Goal: Use online tool/utility: Utilize a website feature to perform a specific function

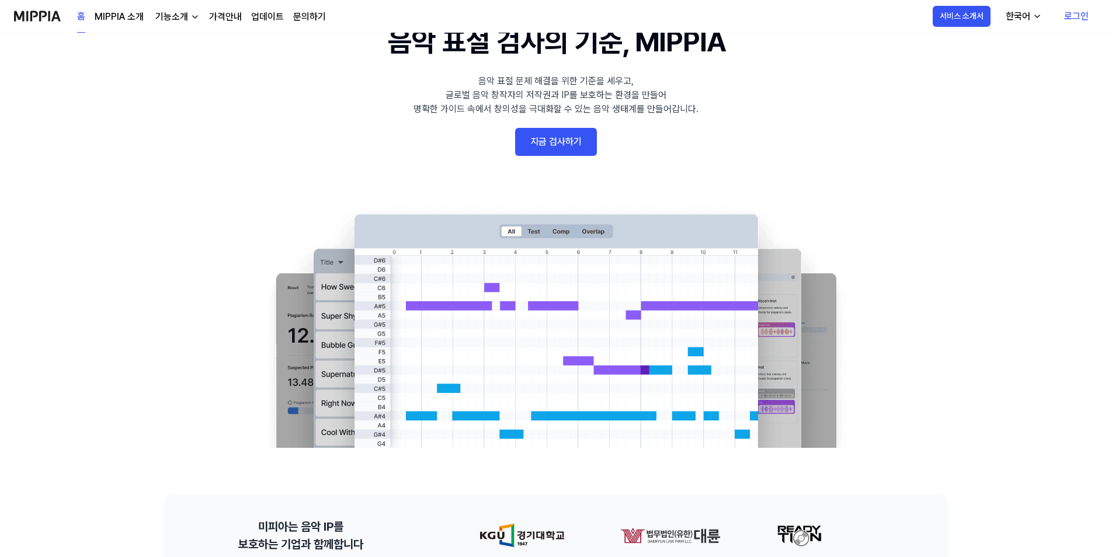
scroll to position [58, 0]
click at [541, 141] on link "지금 검사하기" at bounding box center [556, 142] width 82 height 28
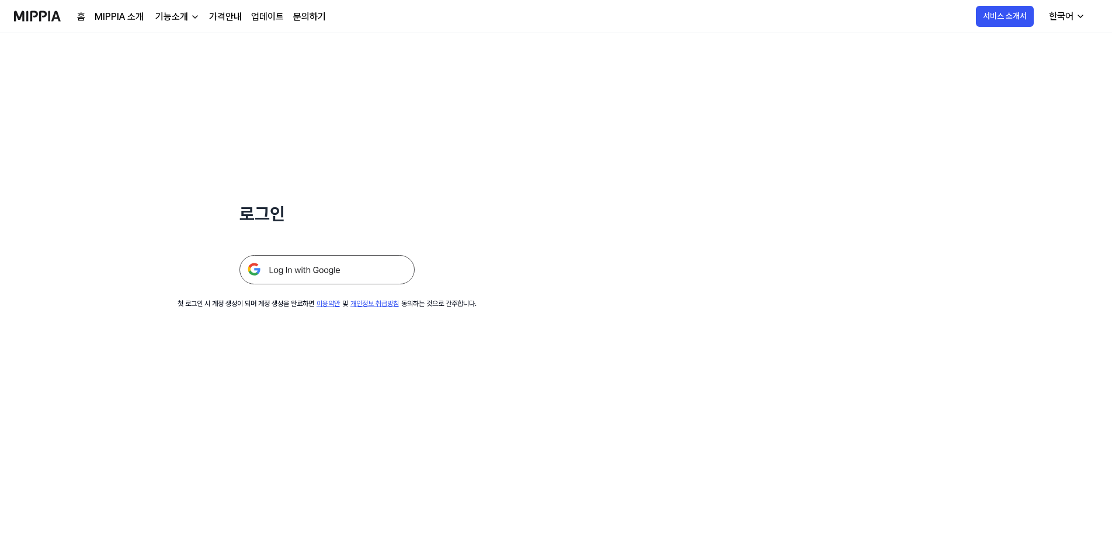
click at [339, 268] on img at bounding box center [326, 269] width 175 height 29
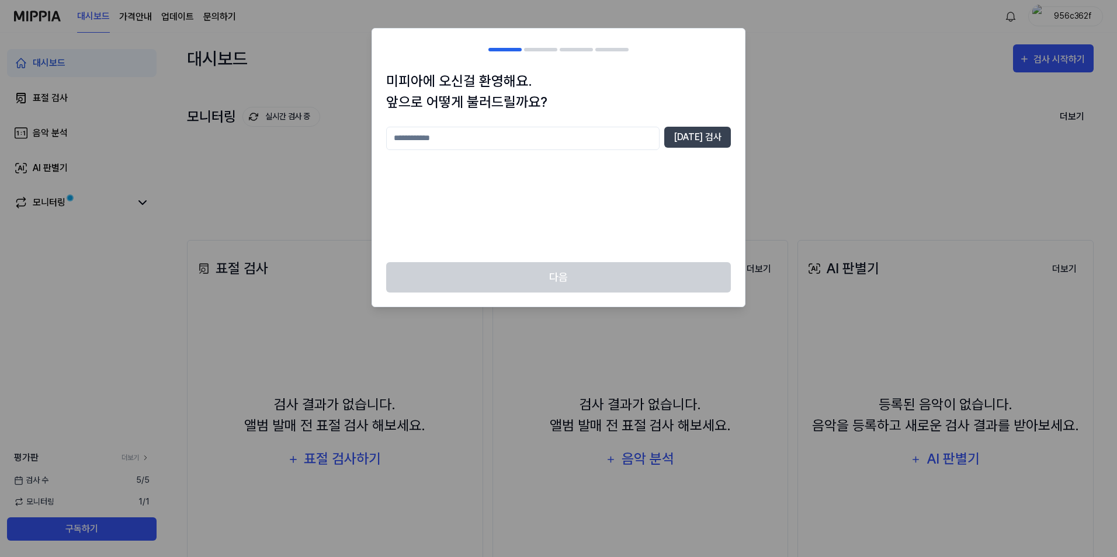
click at [492, 141] on input "text" at bounding box center [522, 138] width 273 height 23
type input "****"
click at [686, 142] on button "[DATE] 검사" at bounding box center [697, 137] width 67 height 21
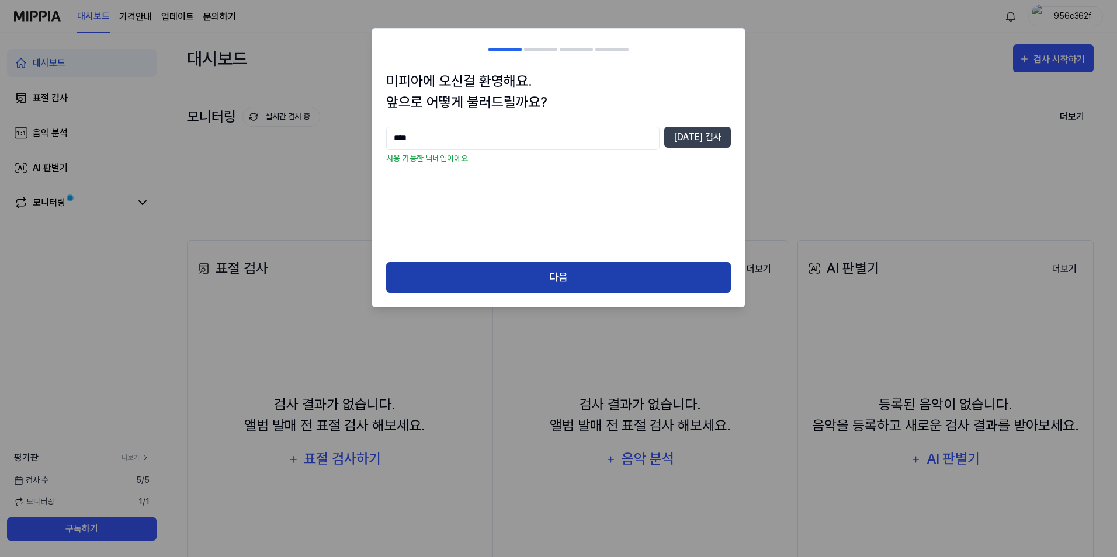
click at [609, 270] on button "다음" at bounding box center [558, 277] width 345 height 31
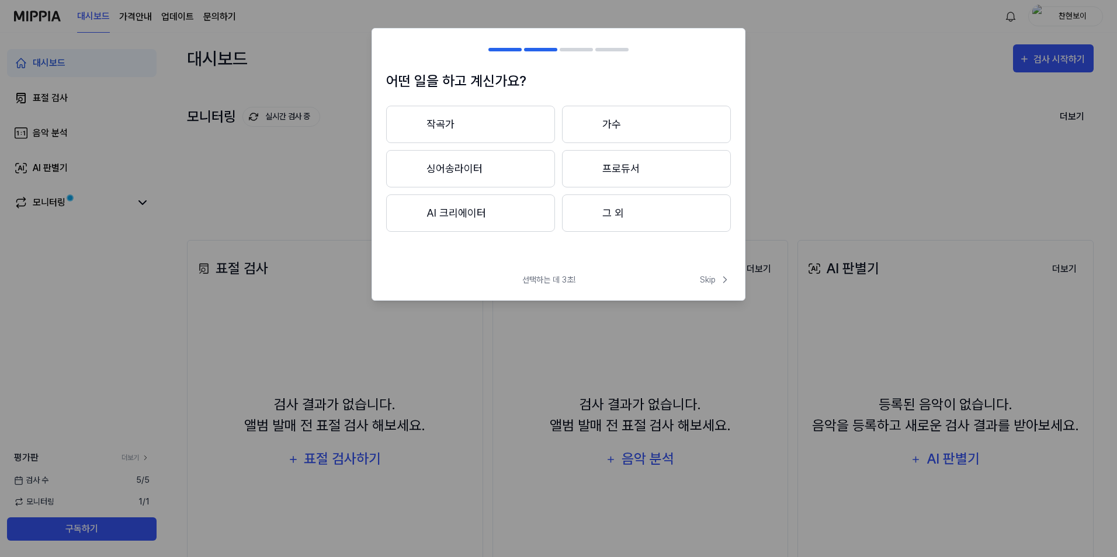
click at [467, 131] on button "작곡가" at bounding box center [470, 124] width 169 height 37
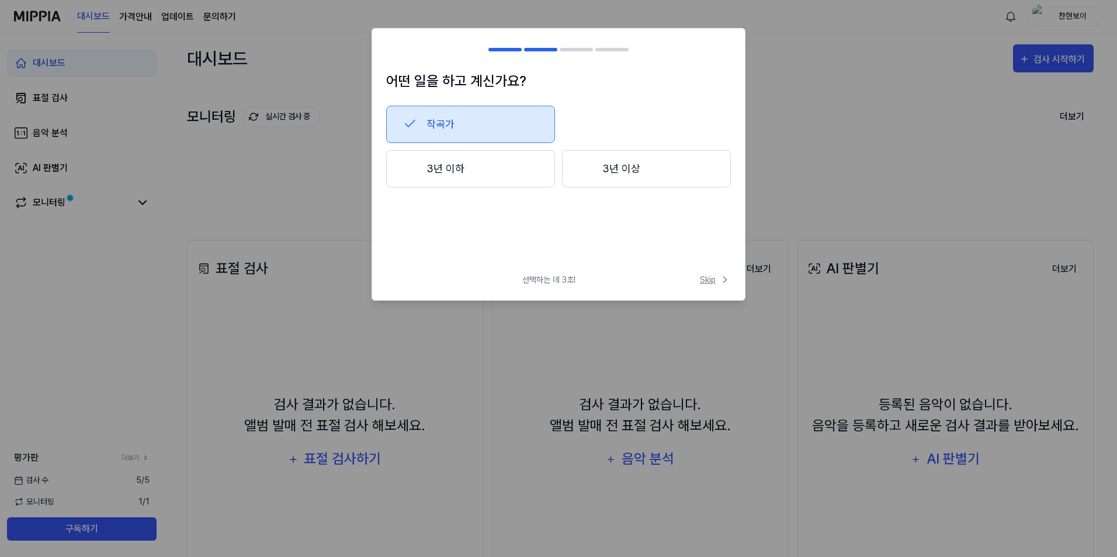
click at [710, 281] on span "Skip" at bounding box center [715, 280] width 31 height 12
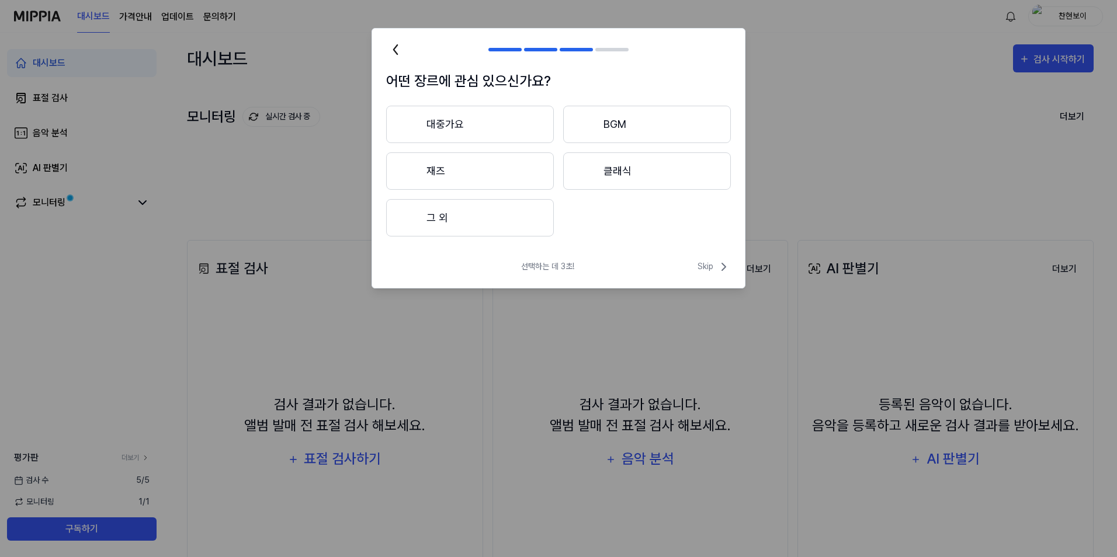
click at [467, 135] on button "대중가요" at bounding box center [470, 124] width 168 height 37
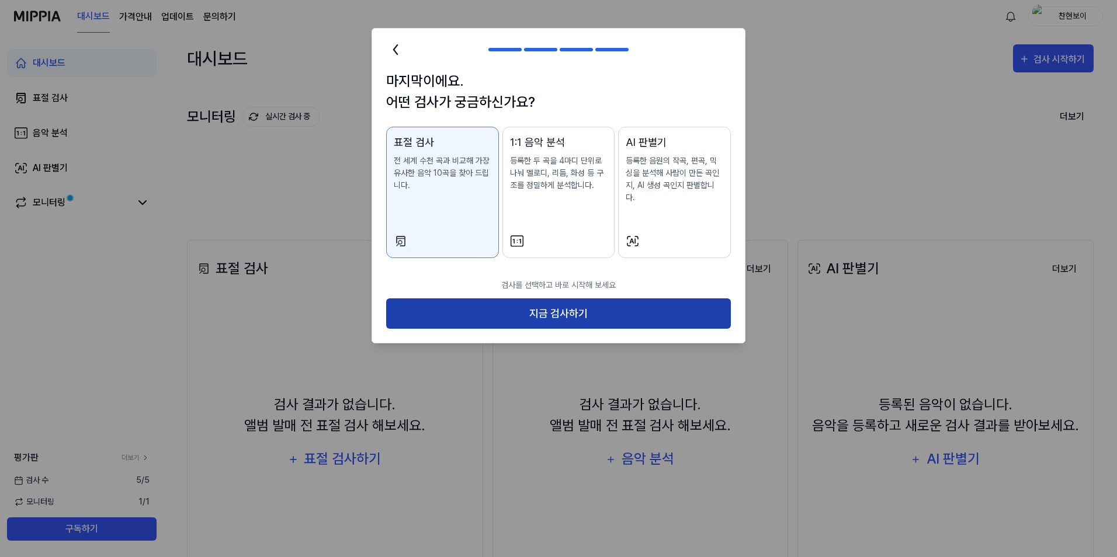
click at [566, 303] on button "지금 검사하기" at bounding box center [558, 313] width 345 height 31
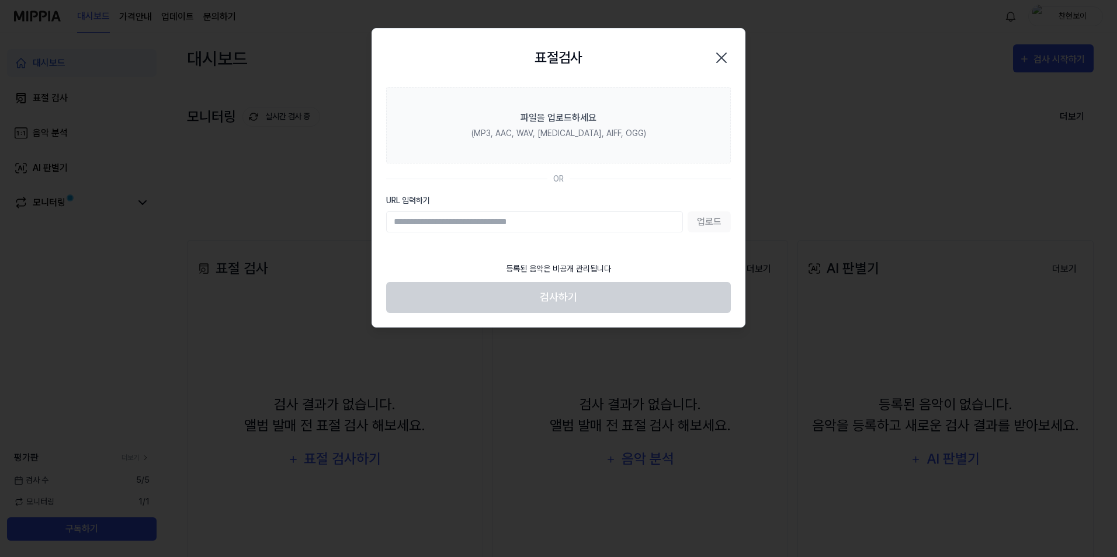
click at [513, 227] on input "URL 입력하기" at bounding box center [534, 221] width 297 height 21
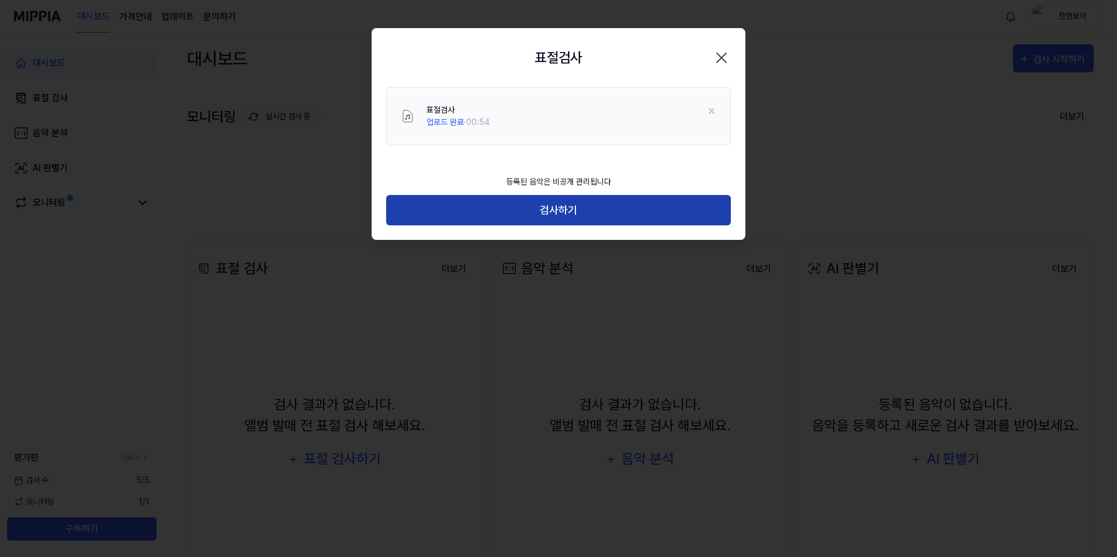
click at [510, 210] on button "검사하기" at bounding box center [558, 210] width 345 height 31
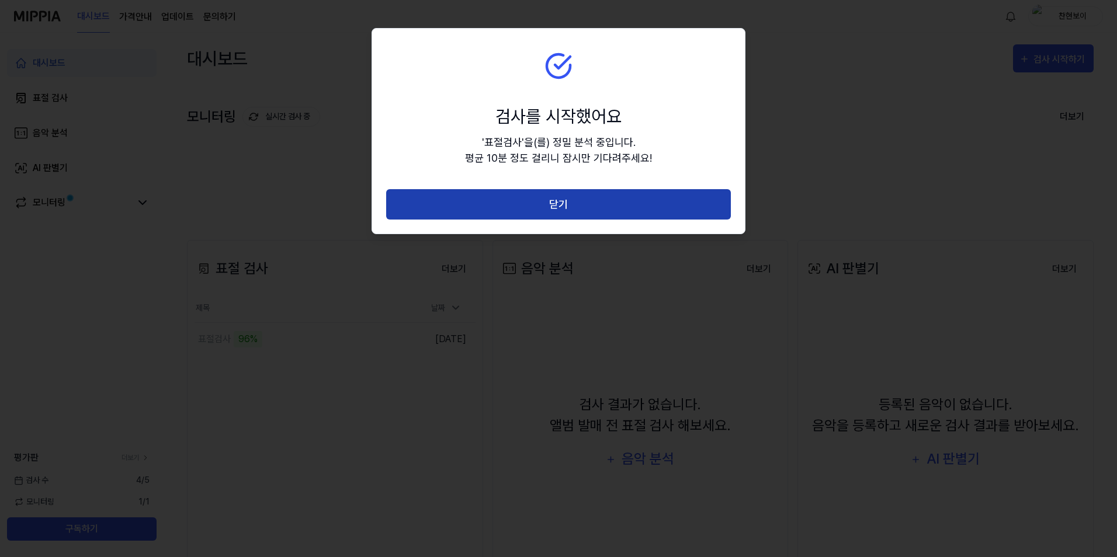
click at [513, 208] on button "닫기" at bounding box center [558, 204] width 345 height 31
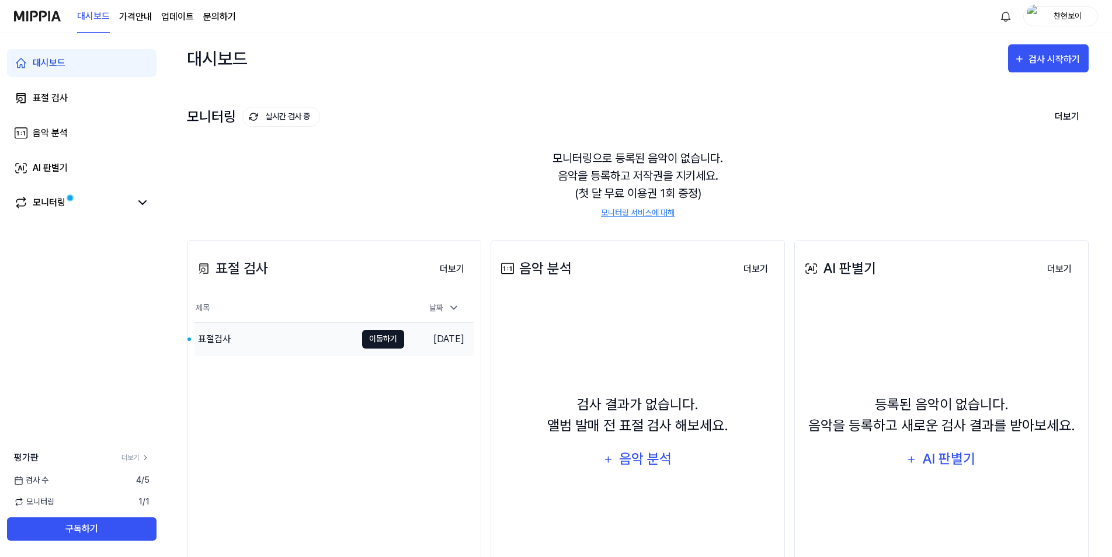
click at [383, 344] on button "이동하기" at bounding box center [383, 339] width 42 height 19
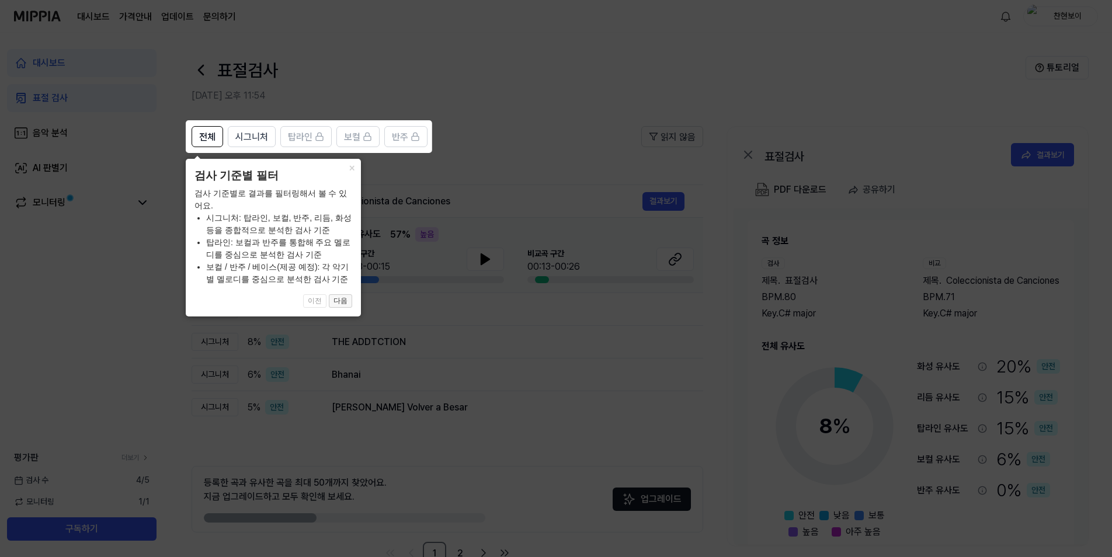
click at [338, 303] on button "다음" at bounding box center [340, 301] width 23 height 14
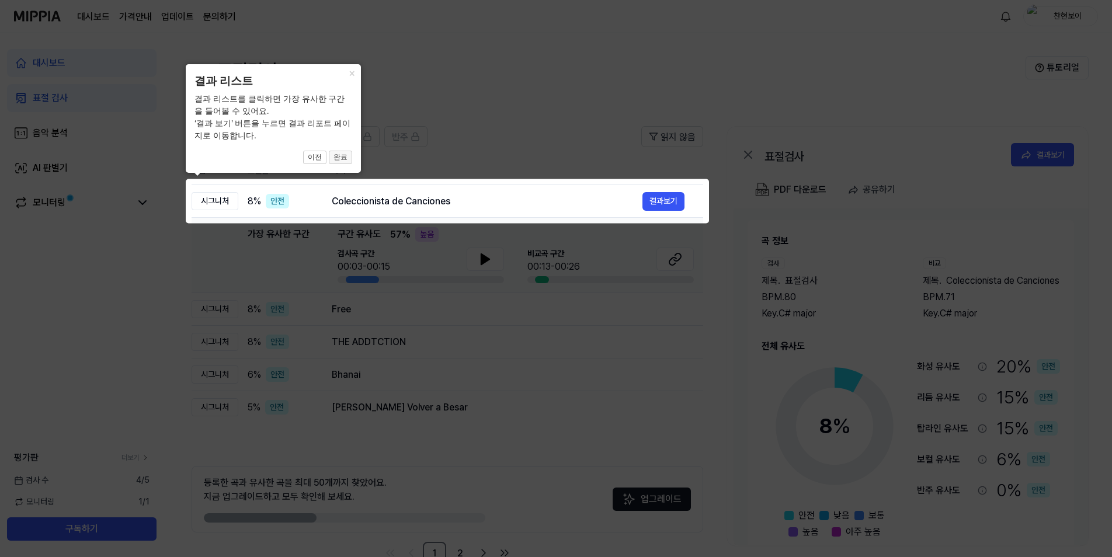
click at [339, 160] on button "완료" at bounding box center [340, 158] width 23 height 14
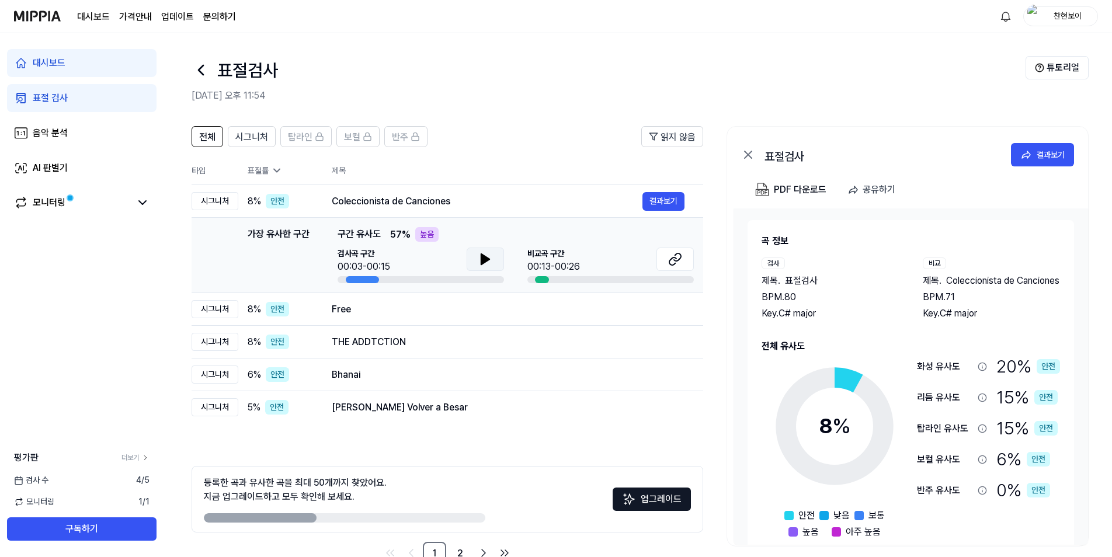
click at [484, 261] on icon at bounding box center [485, 259] width 8 height 11
click at [484, 263] on icon at bounding box center [483, 259] width 2 height 9
click at [548, 251] on span "비교곡 구간" at bounding box center [553, 254] width 53 height 12
click at [654, 199] on button "결과보기" at bounding box center [663, 201] width 42 height 19
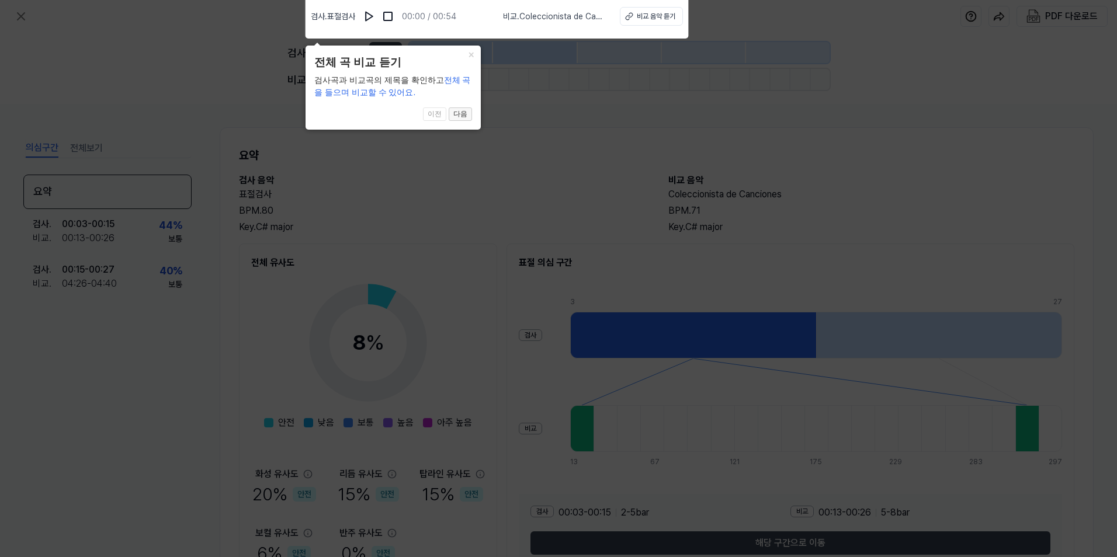
click at [454, 114] on button "다음" at bounding box center [459, 114] width 23 height 14
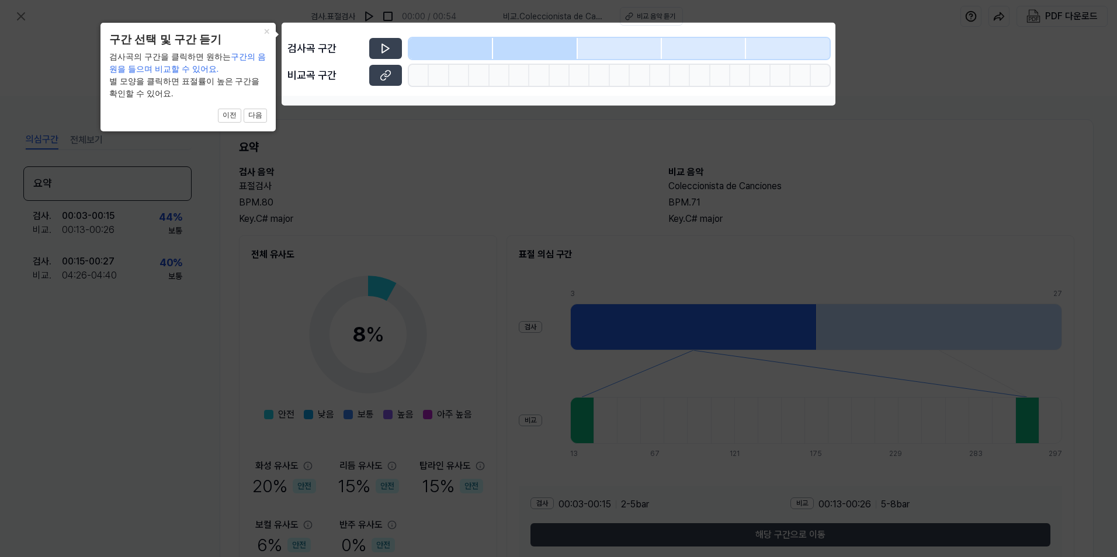
click at [370, 130] on icon at bounding box center [558, 278] width 1117 height 557
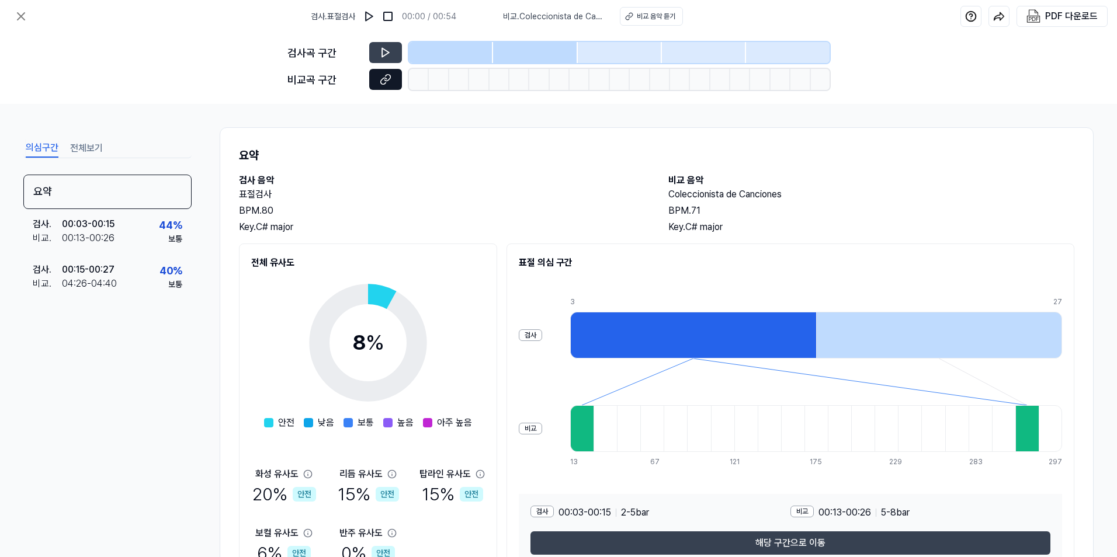
click at [384, 82] on icon at bounding box center [386, 80] width 12 height 12
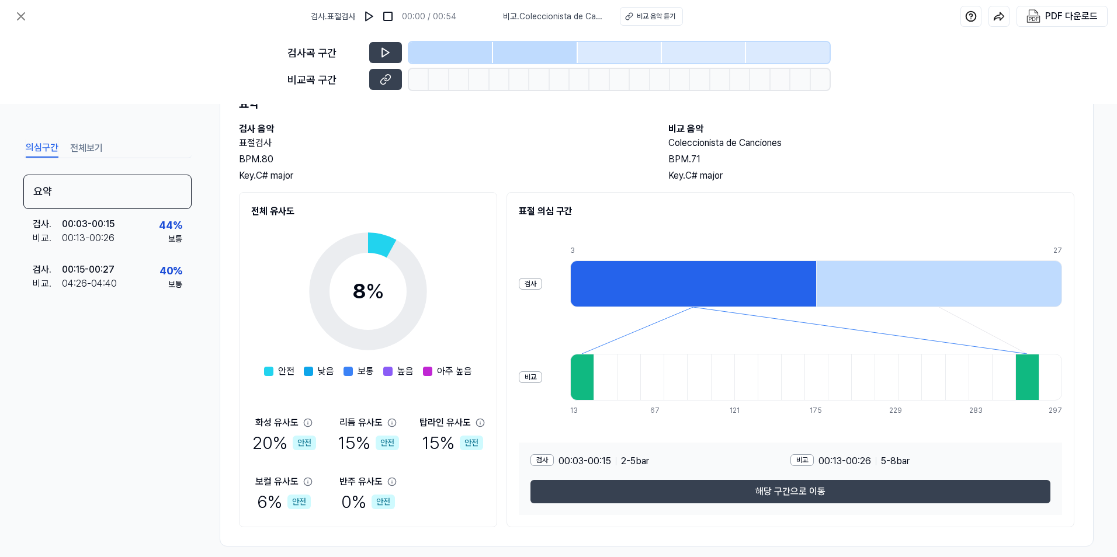
scroll to position [64, 0]
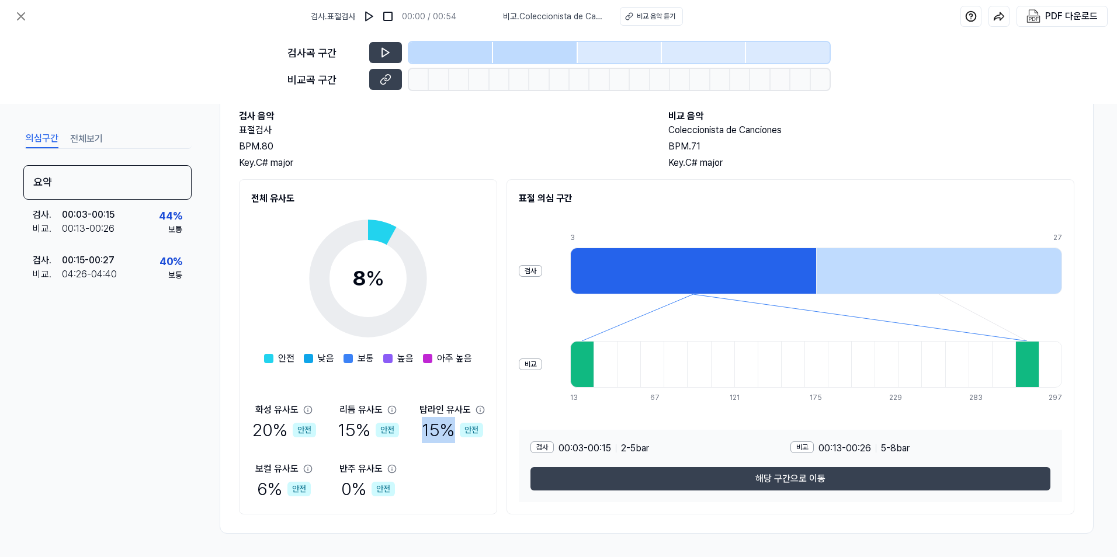
drag, startPoint x: 423, startPoint y: 425, endPoint x: 505, endPoint y: 432, distance: 82.6
click at [505, 432] on div "전체 유사도 8 % 안전 낮음 보통 높음 아주 높음 화성 유사도 20 % 안전 리듬 유사도 15 % 안전 탑라인 유사도 15 % 안전 보컬 유…" at bounding box center [656, 346] width 835 height 335
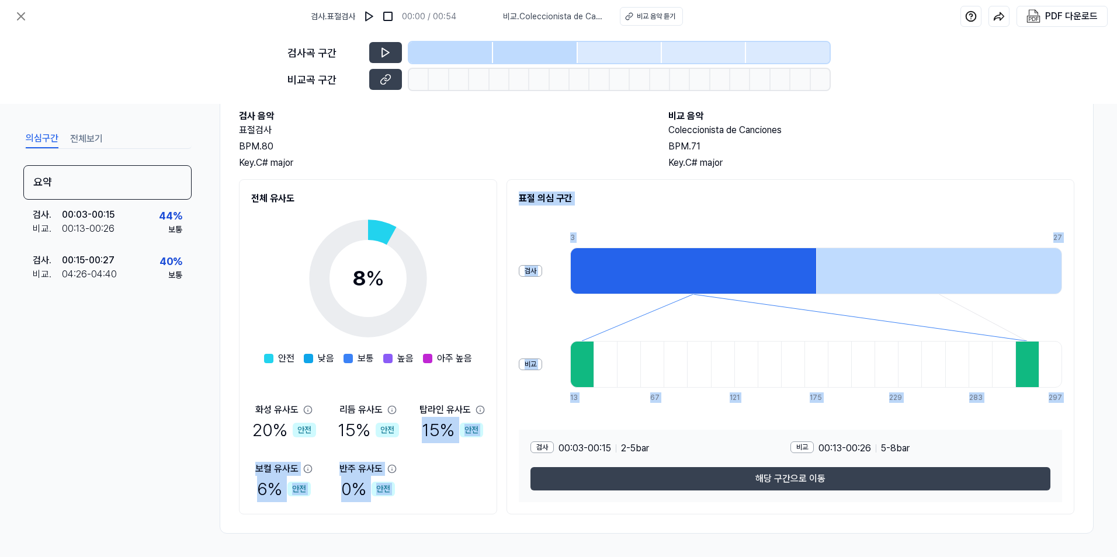
drag, startPoint x: 505, startPoint y: 432, endPoint x: 477, endPoint y: 464, distance: 42.6
click at [477, 464] on div "[DEMOGRAPHIC_DATA]도 20 % 안전 리듬 유사도 15 % 안전 탑라인 유사도 15 % 안전 보컬 유사도 6 % 안전 반주 유사도…" at bounding box center [368, 452] width 234 height 99
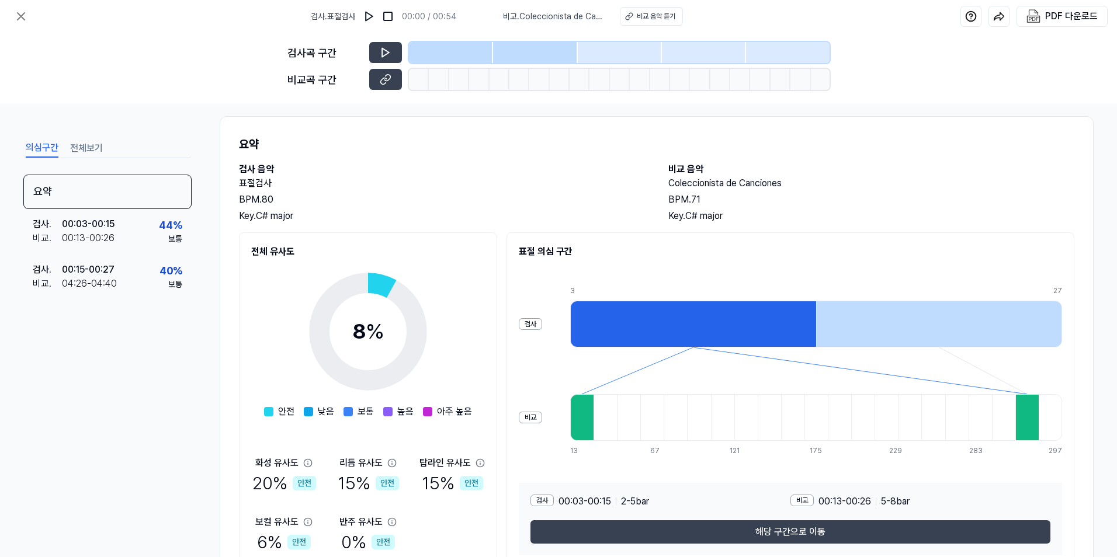
scroll to position [0, 0]
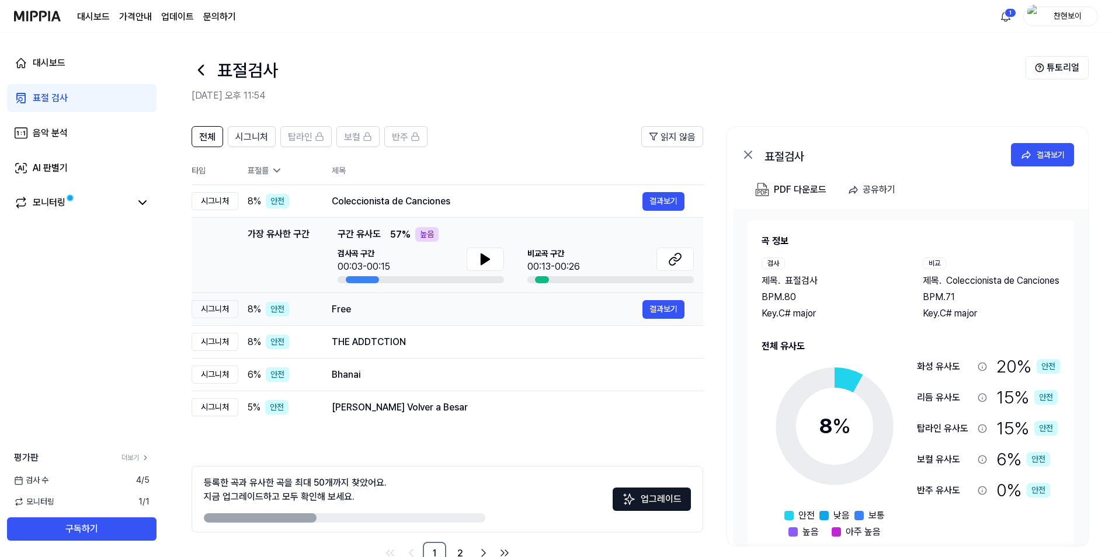
click at [378, 307] on div "Free" at bounding box center [487, 309] width 311 height 14
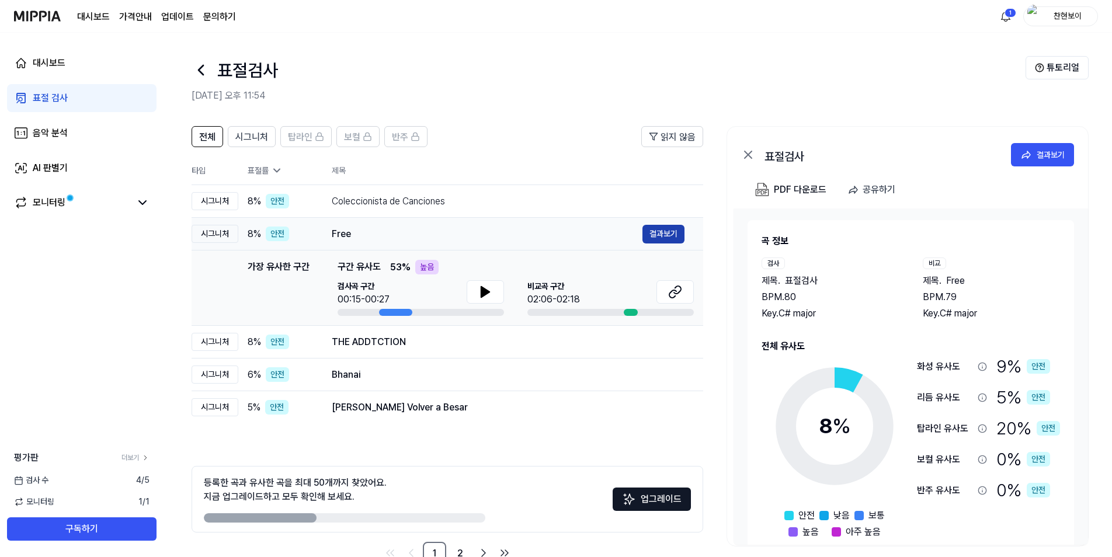
click at [656, 234] on button "결과보기" at bounding box center [663, 234] width 42 height 19
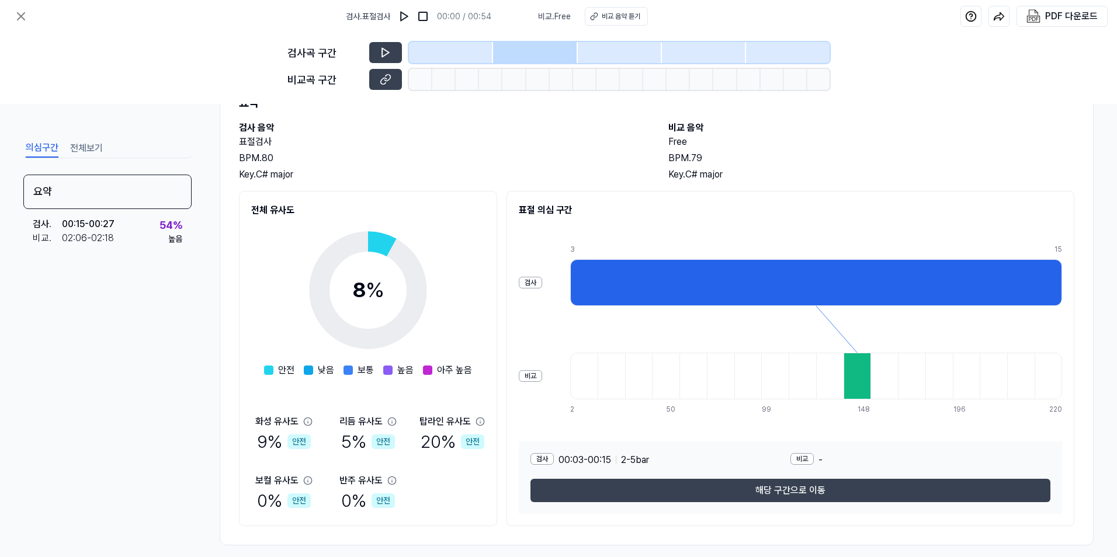
scroll to position [64, 0]
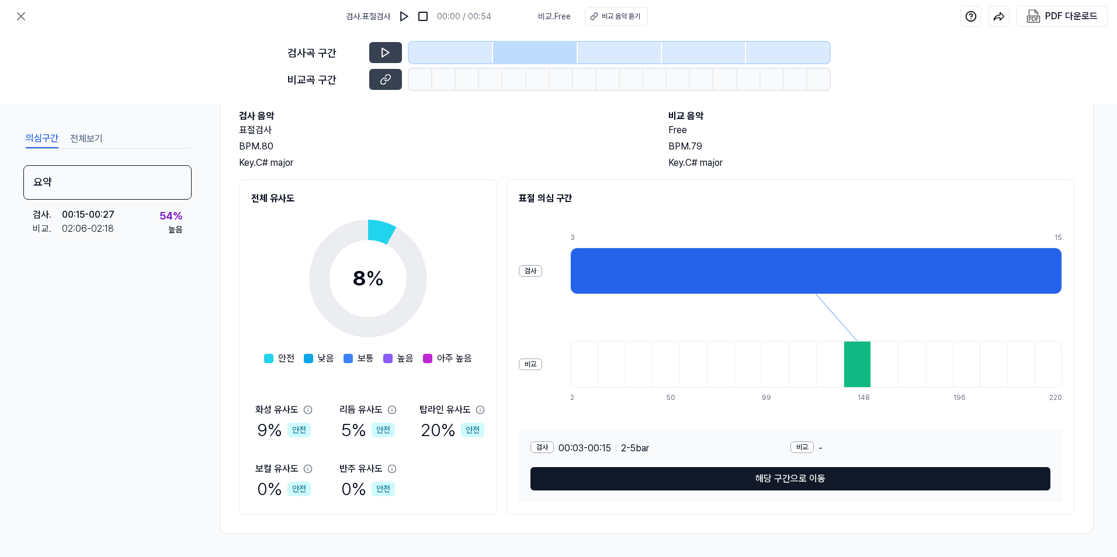
click at [659, 477] on button "해당 구간으로 이동" at bounding box center [790, 478] width 520 height 23
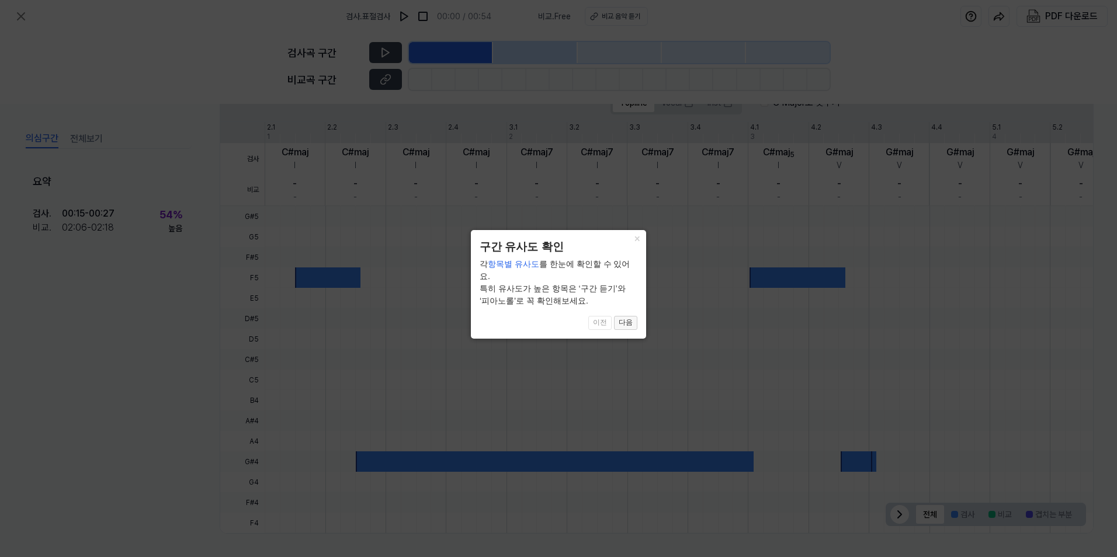
click at [625, 316] on button "다음" at bounding box center [625, 323] width 23 height 14
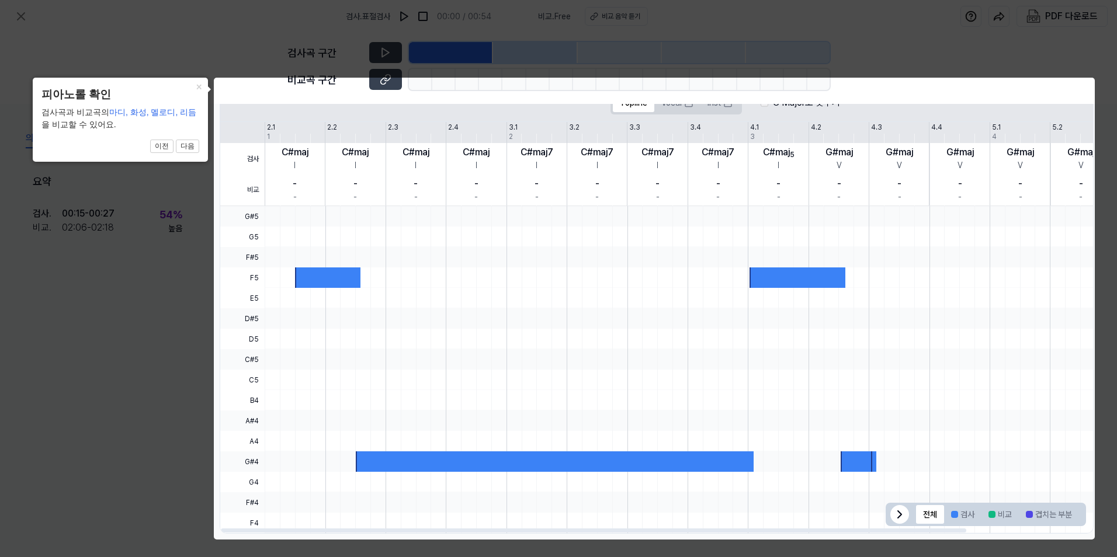
click at [373, 245] on div at bounding box center [747, 237] width 965 height 20
click at [193, 145] on button "다음" at bounding box center [187, 147] width 23 height 14
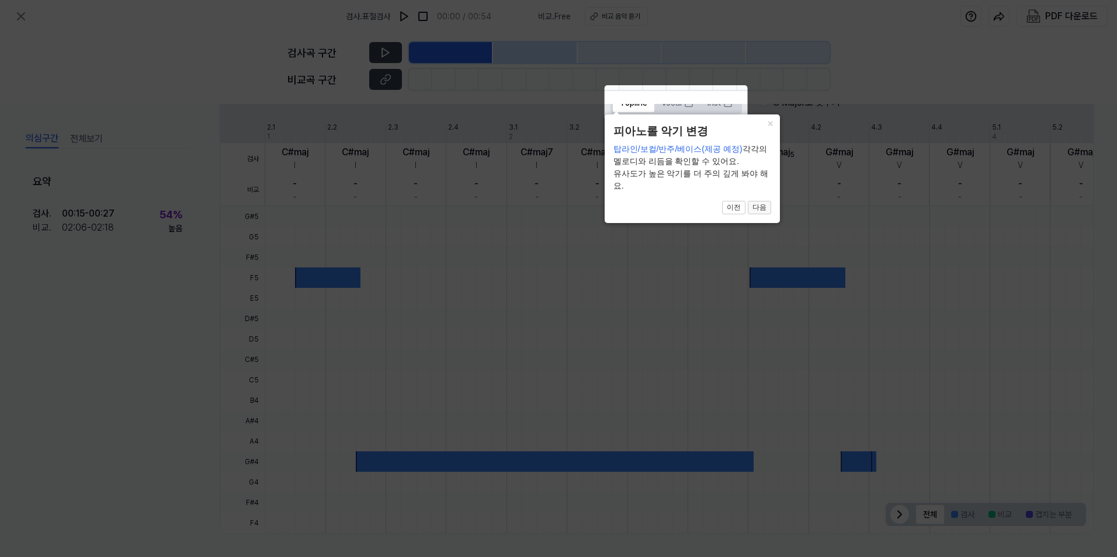
click at [756, 207] on button "다음" at bounding box center [758, 208] width 23 height 14
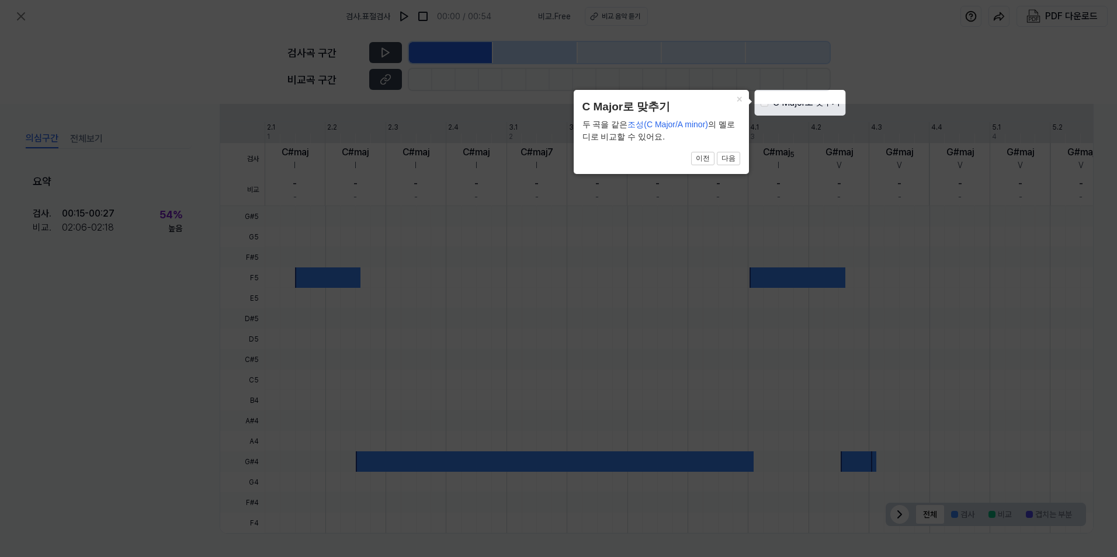
click at [774, 194] on icon at bounding box center [558, 278] width 1117 height 557
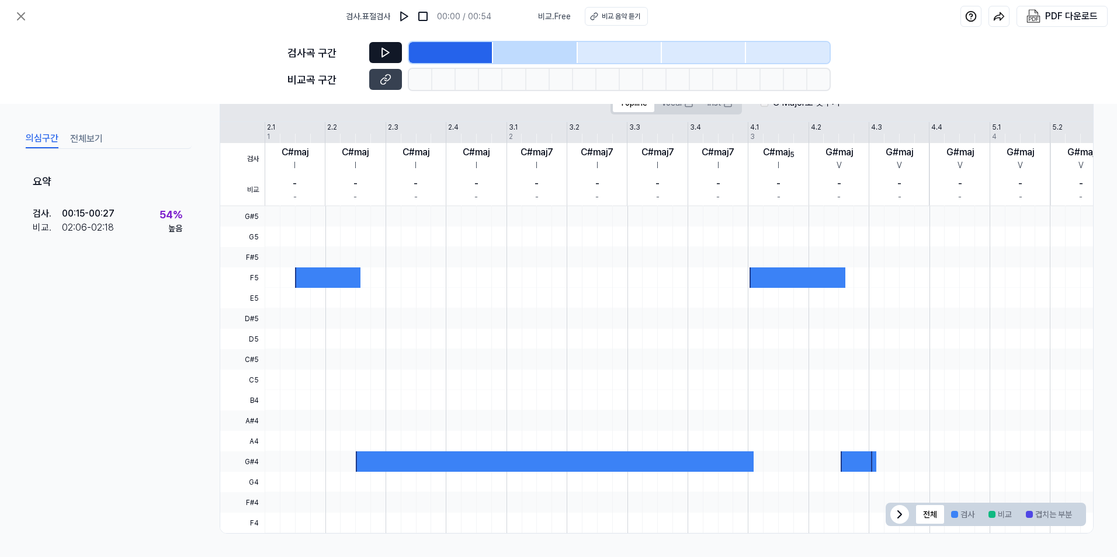
click at [386, 47] on icon at bounding box center [386, 53] width 12 height 12
click at [608, 20] on div "비교 음악 듣기" at bounding box center [620, 16] width 39 height 11
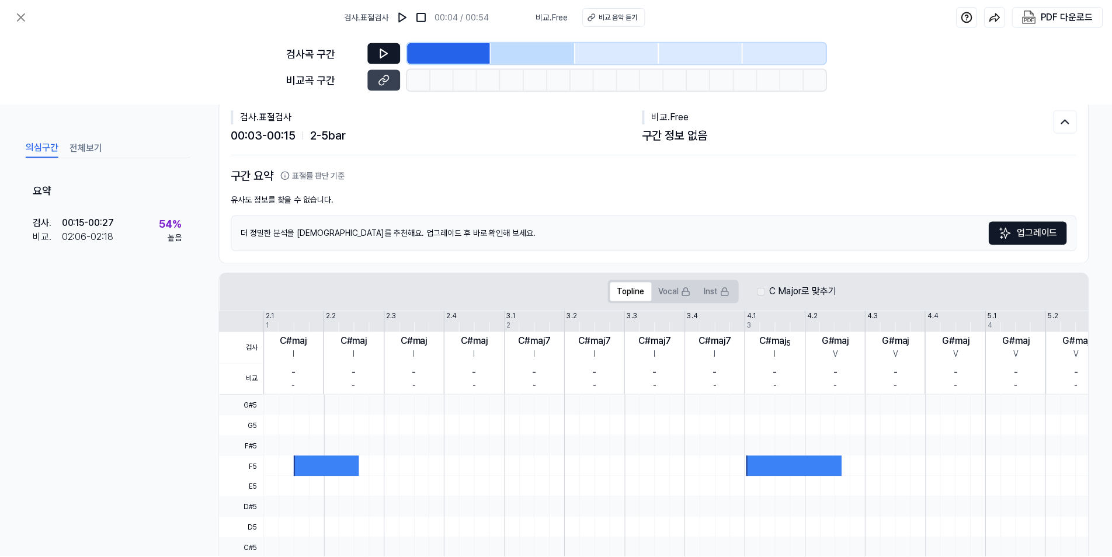
scroll to position [0, 0]
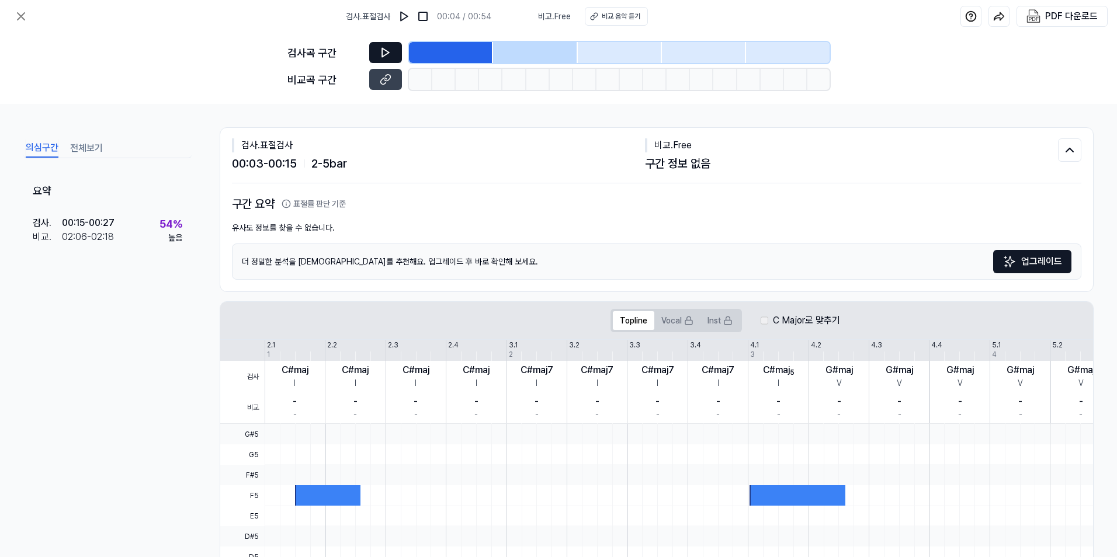
drag, startPoint x: 658, startPoint y: 196, endPoint x: 661, endPoint y: 187, distance: 8.7
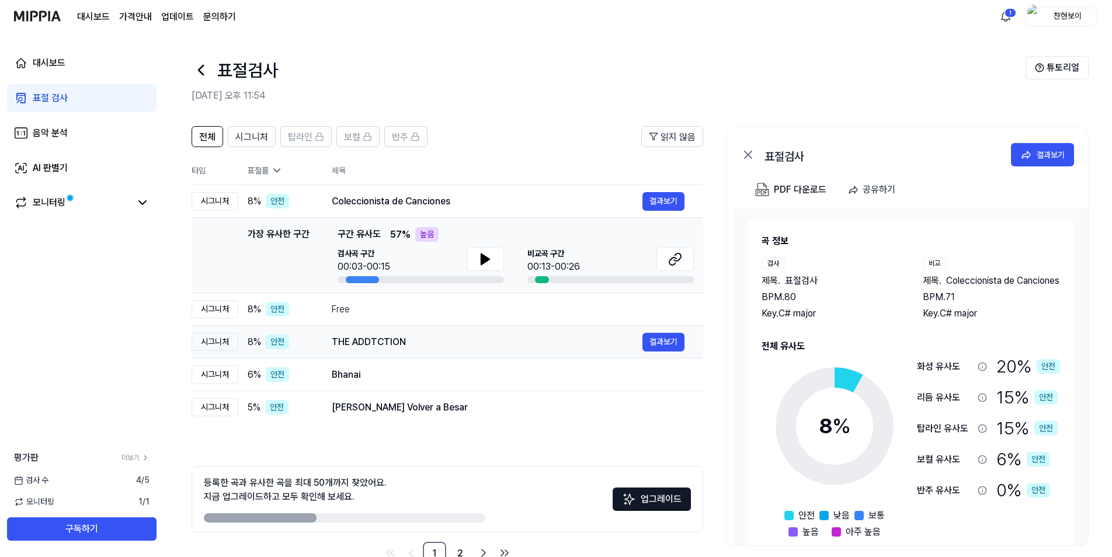
click at [438, 345] on div "THE ADDTCTION" at bounding box center [487, 342] width 311 height 14
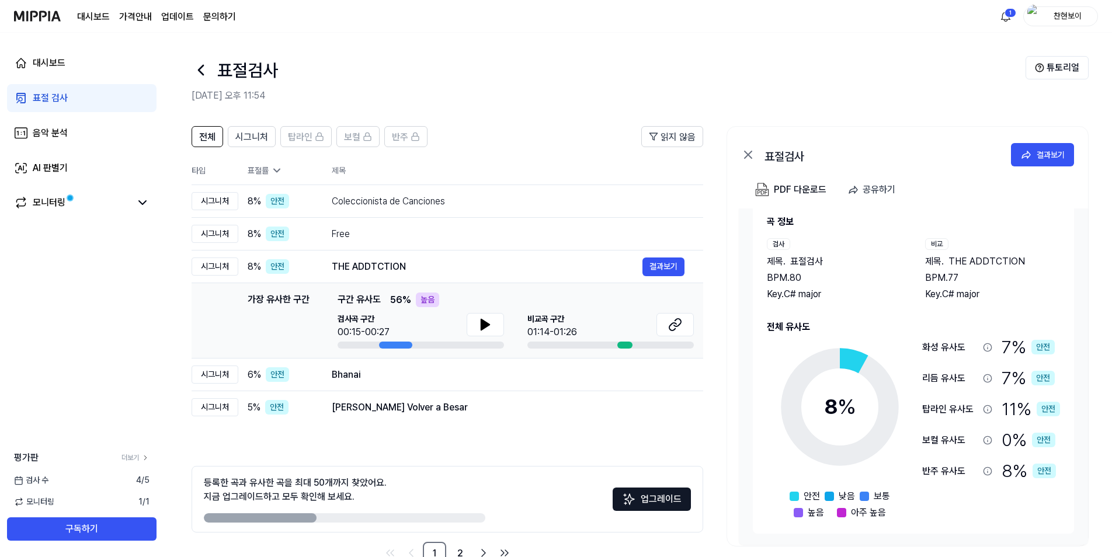
scroll to position [20, 0]
click at [480, 386] on td "Bhanai 결과보기" at bounding box center [508, 375] width 390 height 33
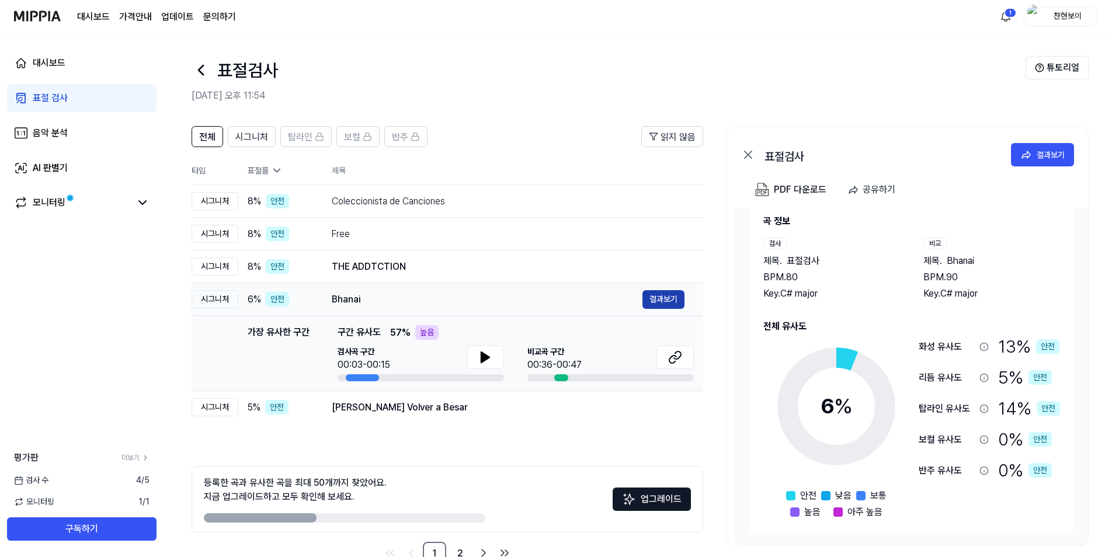
click at [651, 302] on button "결과보기" at bounding box center [663, 299] width 42 height 19
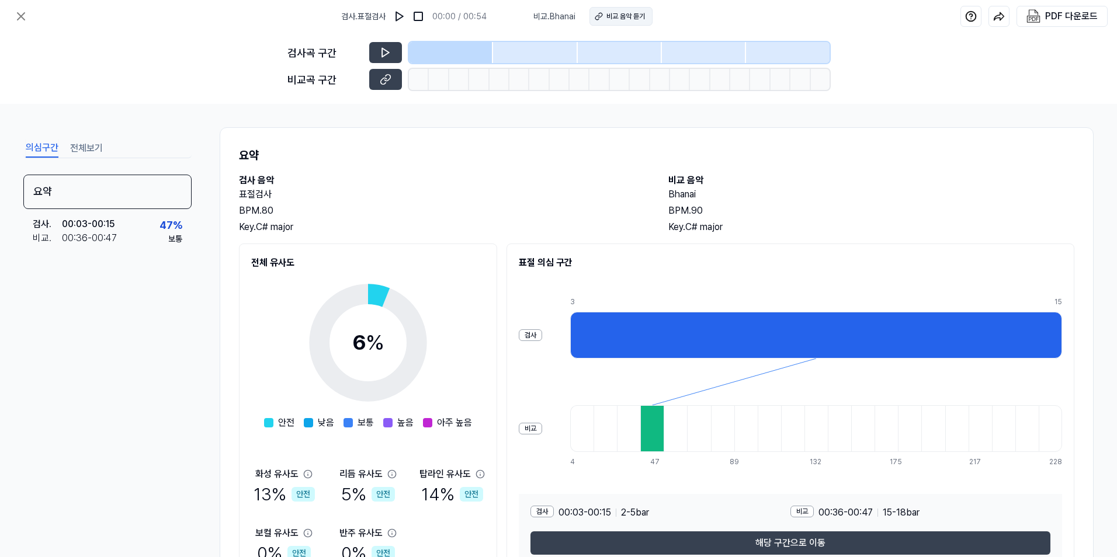
click at [627, 20] on div "비교 음악 듣기" at bounding box center [625, 16] width 39 height 11
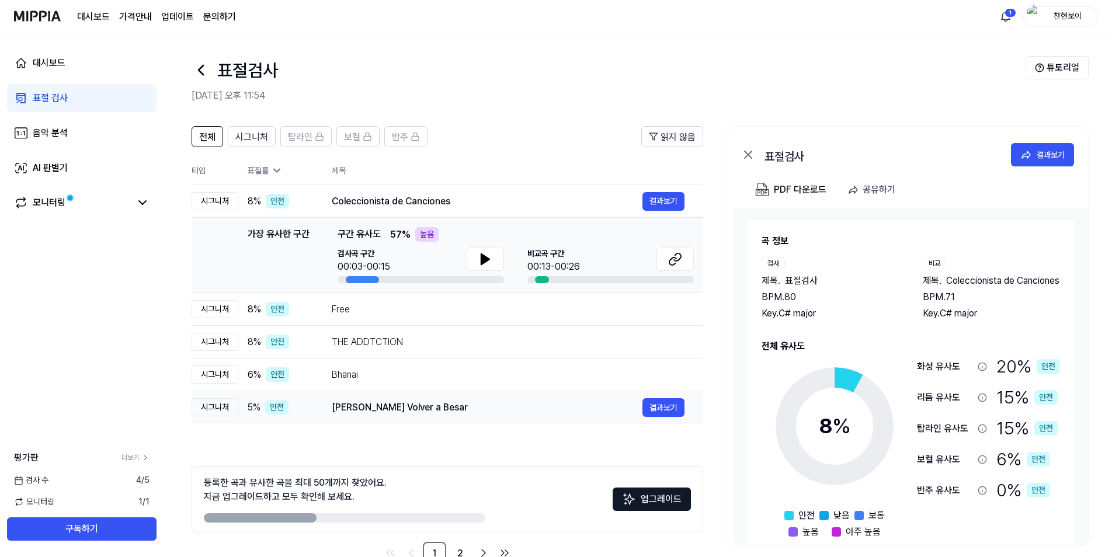
click at [359, 412] on div "[PERSON_NAME] Volver a Besar" at bounding box center [487, 408] width 311 height 14
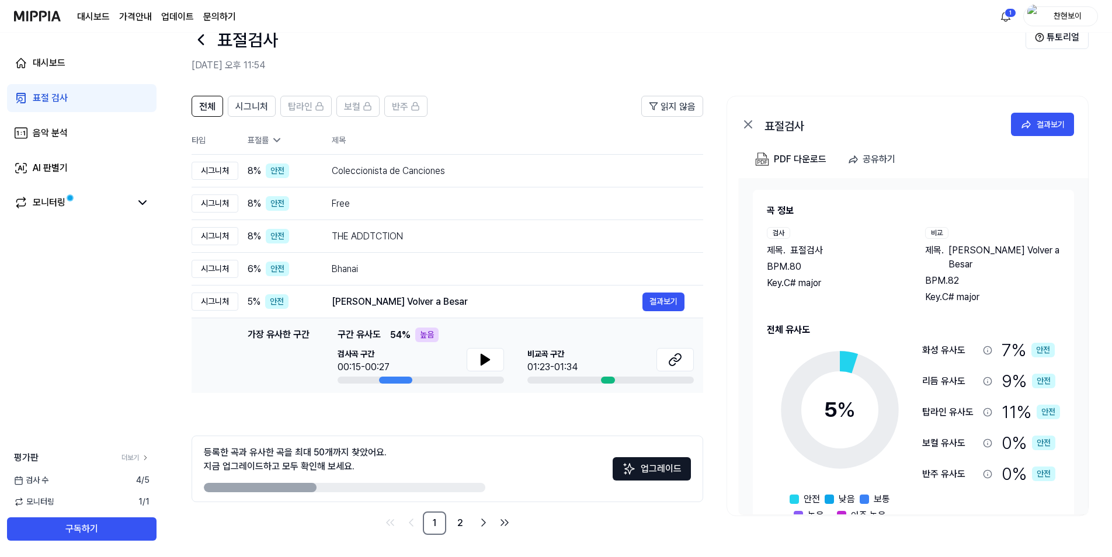
scroll to position [32, 0]
click at [455, 523] on link "2" at bounding box center [459, 521] width 23 height 23
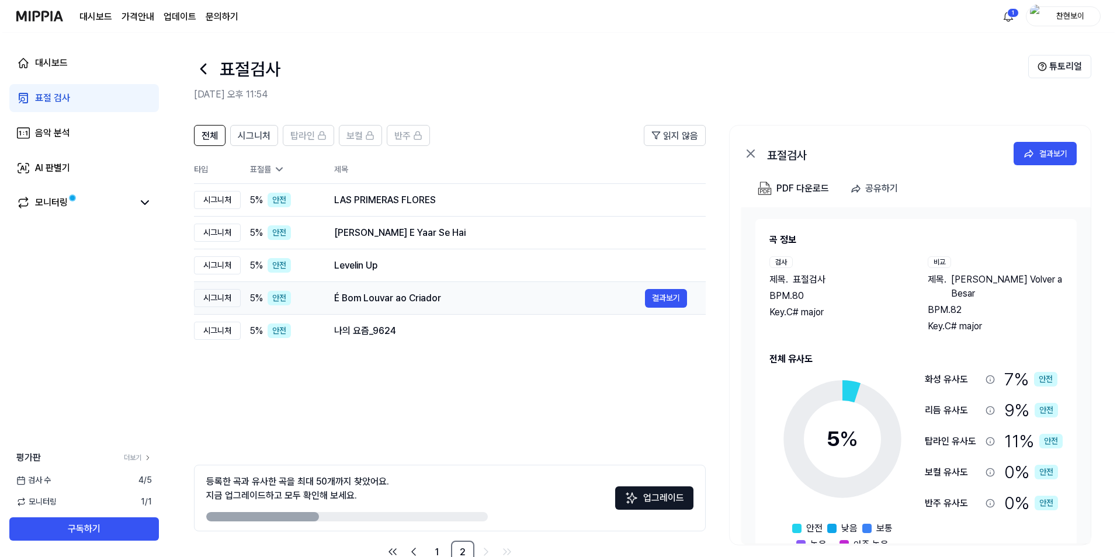
scroll to position [0, 0]
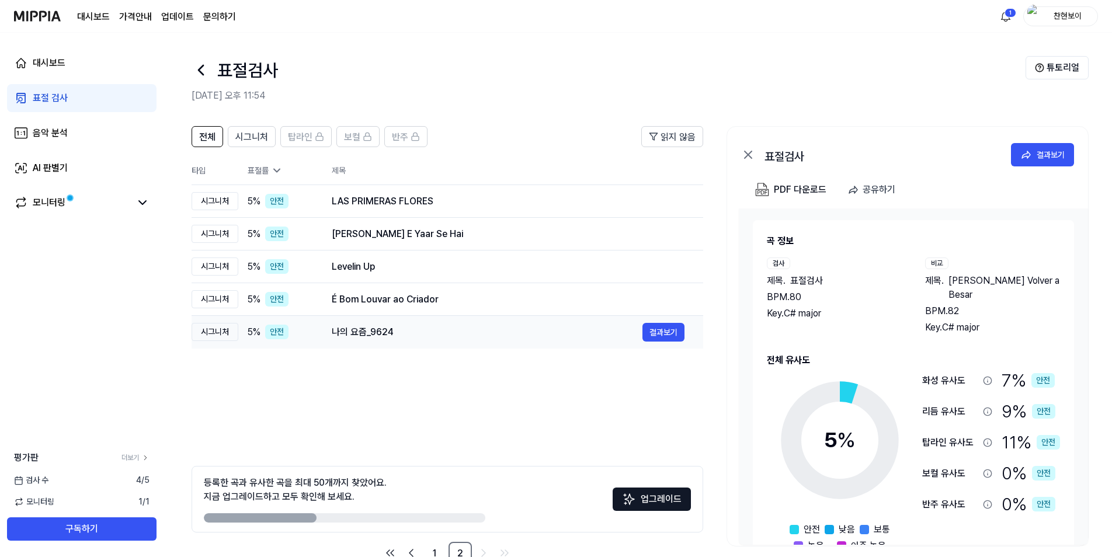
click at [362, 338] on div "나의 요즘_9624" at bounding box center [487, 332] width 311 height 14
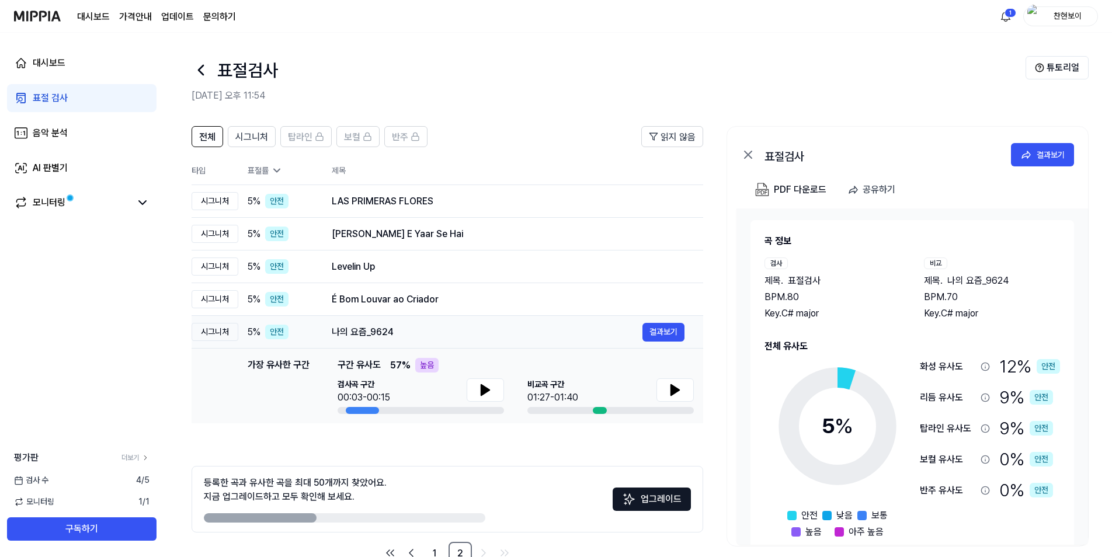
click at [362, 338] on div "나의 요즘_9624" at bounding box center [487, 332] width 311 height 14
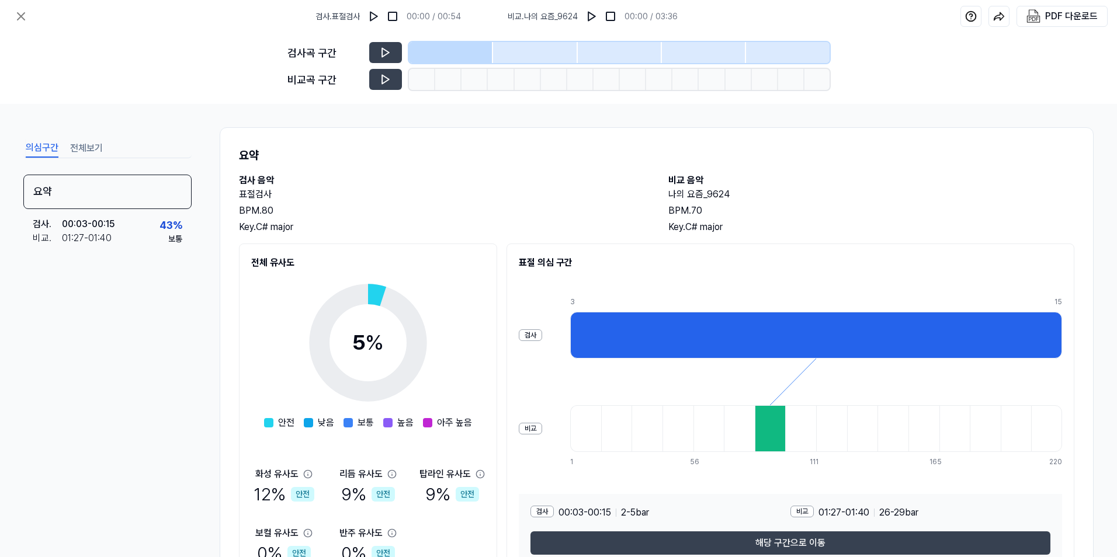
click at [524, 18] on span "[DEMOGRAPHIC_DATA] . 나의 요즘_9624" at bounding box center [542, 17] width 70 height 12
click at [534, 16] on span "[DEMOGRAPHIC_DATA] . 나의 요즘_9624" at bounding box center [542, 17] width 70 height 12
click at [586, 16] on button at bounding box center [591, 16] width 19 height 19
click at [420, 80] on div at bounding box center [422, 79] width 26 height 21
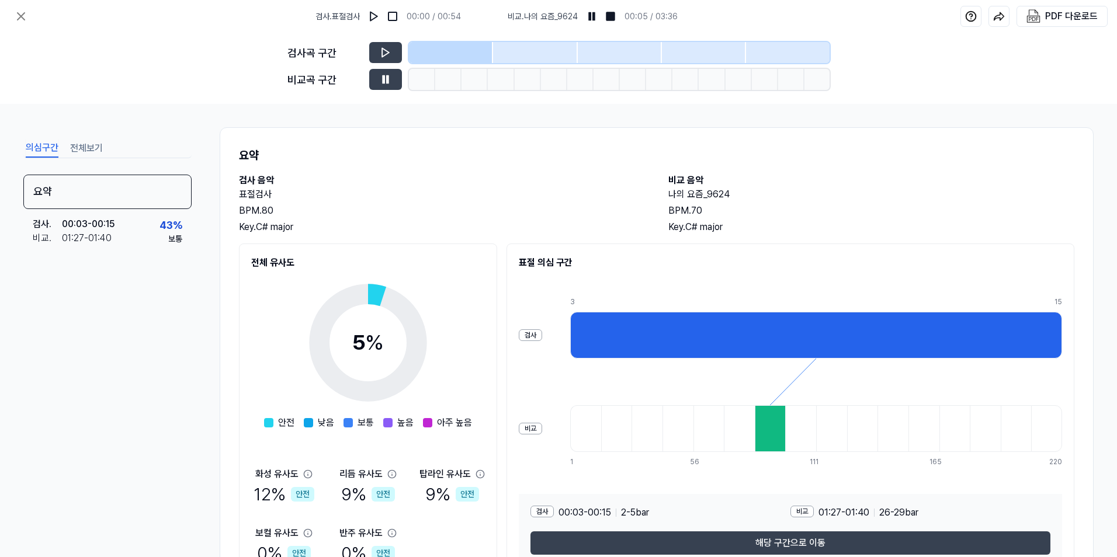
drag, startPoint x: 443, startPoint y: 78, endPoint x: 540, endPoint y: 79, distance: 97.5
click at [540, 79] on div at bounding box center [619, 79] width 420 height 21
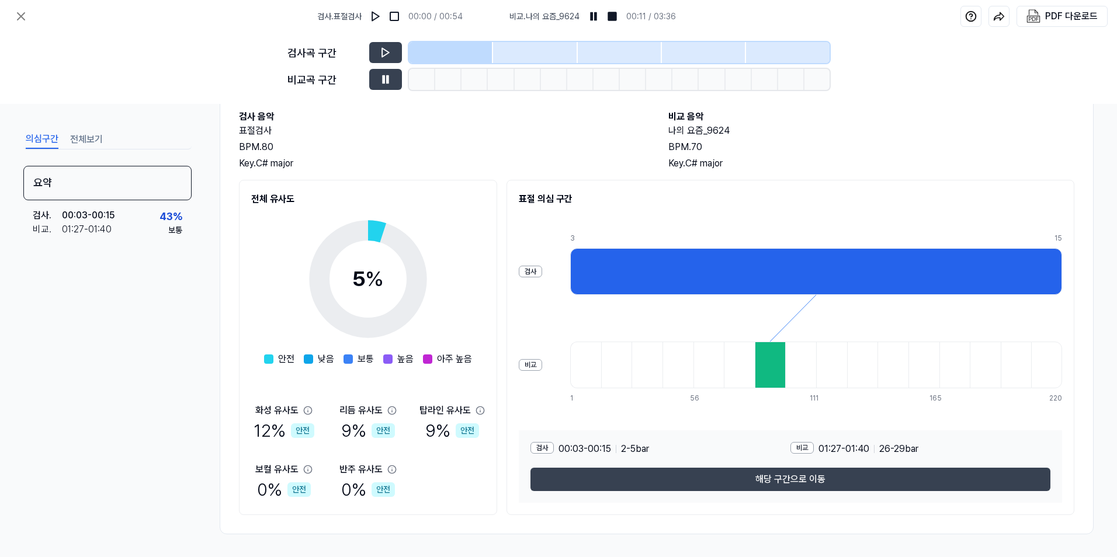
scroll to position [64, 0]
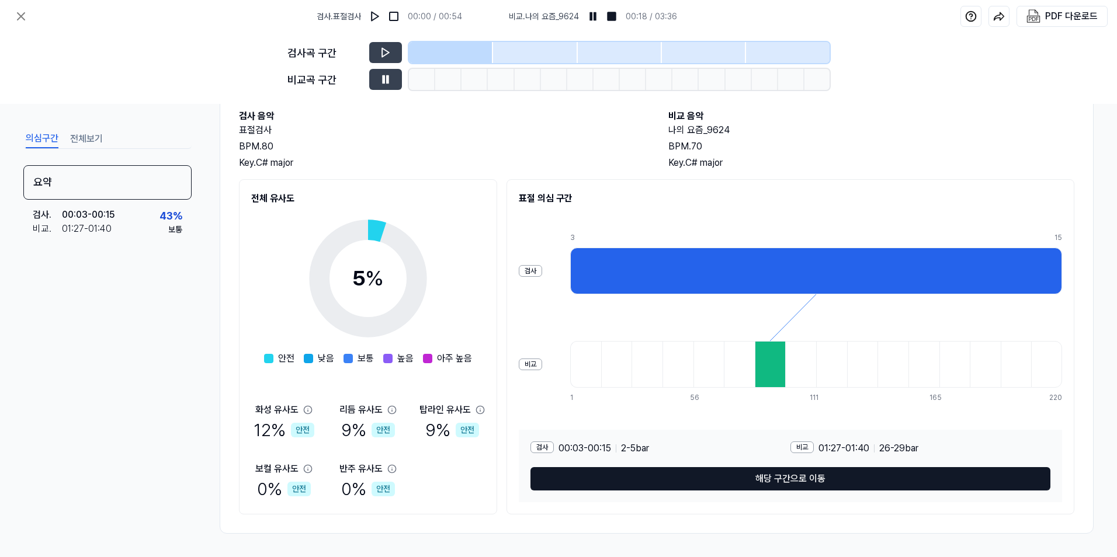
click at [724, 482] on button "해당 구간으로 이동" at bounding box center [790, 478] width 520 height 23
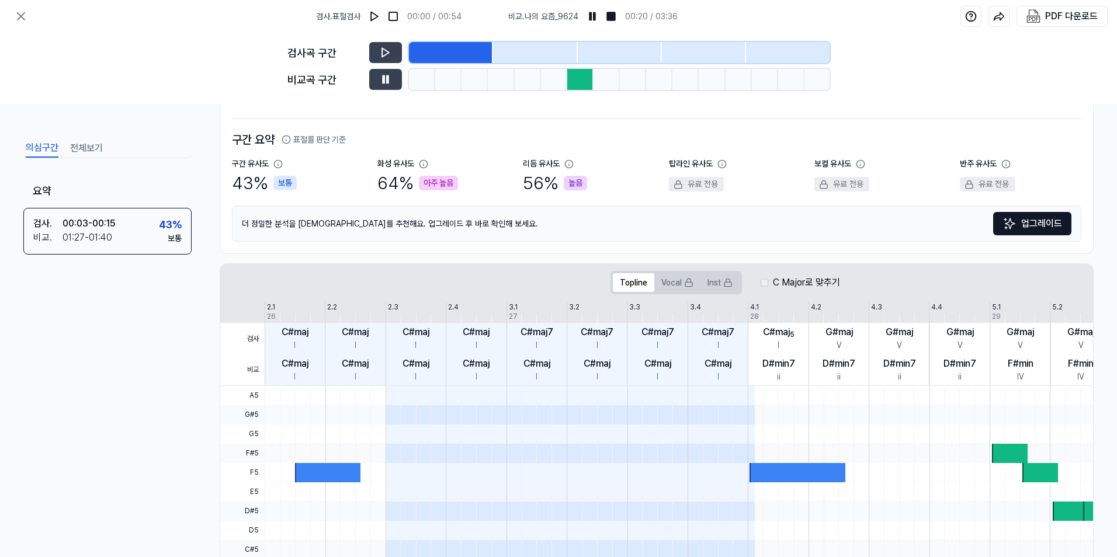
click at [555, 79] on div at bounding box center [554, 79] width 26 height 21
click at [582, 81] on div at bounding box center [580, 79] width 26 height 21
click at [631, 79] on div at bounding box center [633, 79] width 26 height 21
drag, startPoint x: 374, startPoint y: 185, endPoint x: 574, endPoint y: 190, distance: 200.4
click at [575, 189] on div "구간 유사도 43 % 보통 화성 유사도 64 % 아주 높음 리듬 유사도 56 % 높음 탑라인 유사도 유료 전용 보컬 유사도 유료 전용 반주 유…" at bounding box center [656, 177] width 849 height 39
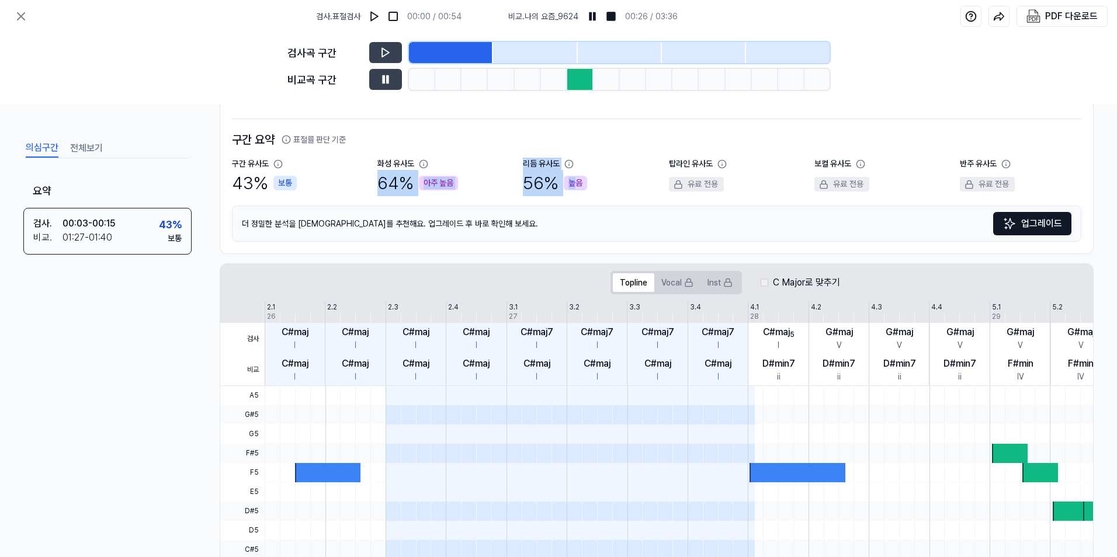
drag, startPoint x: 574, startPoint y: 190, endPoint x: 496, endPoint y: 190, distance: 78.3
click at [496, 190] on div "화성 유사도 64 % 아주 높음" at bounding box center [437, 177] width 121 height 39
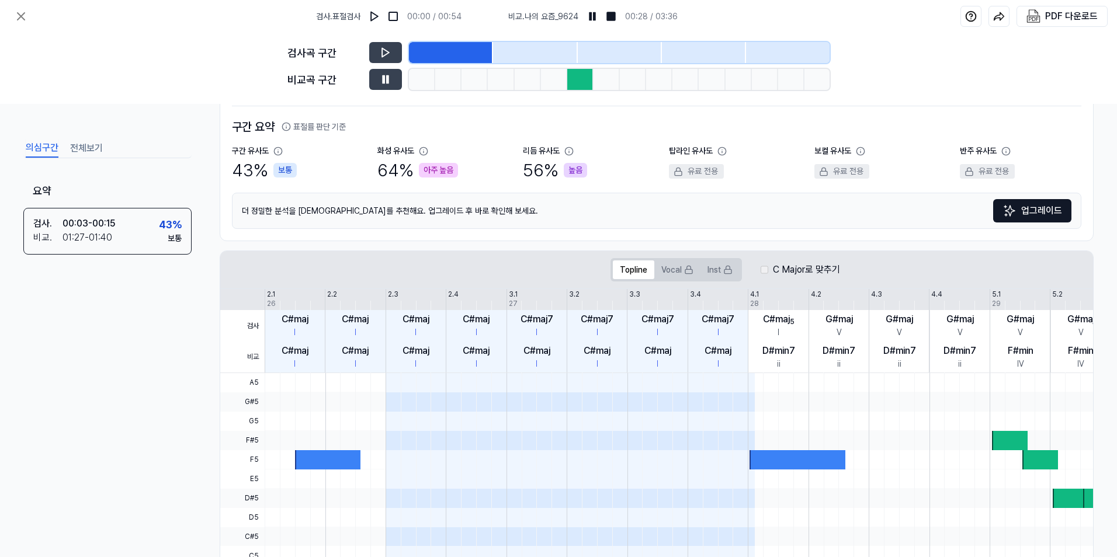
scroll to position [0, 0]
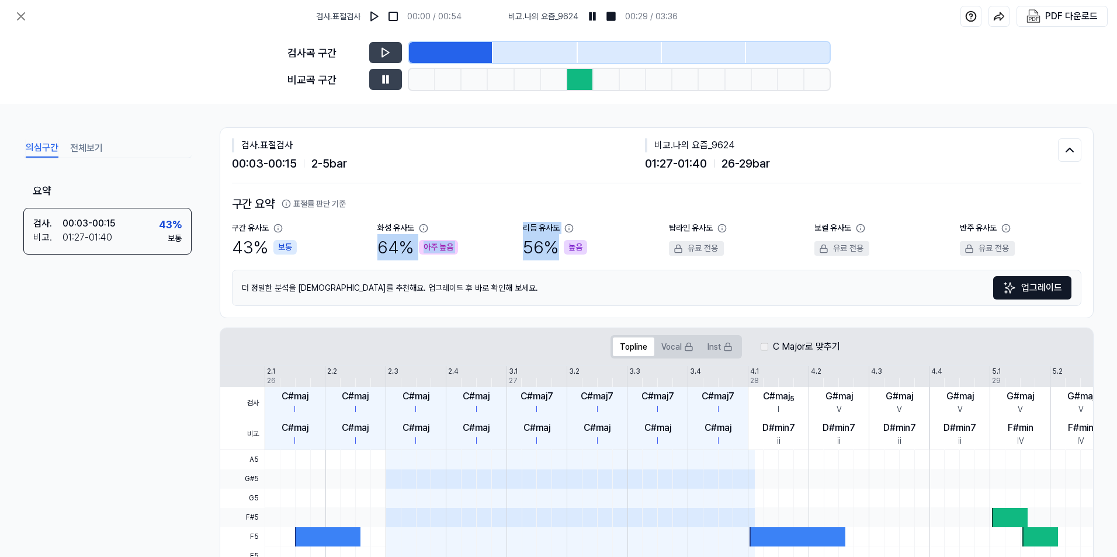
drag, startPoint x: 376, startPoint y: 240, endPoint x: 573, endPoint y: 239, distance: 196.8
click at [573, 239] on div "구간 유사도 43 % 보통 화성 유사도 64 % 아주 높음 리듬 유사도 56 % 높음 탑라인 유사도 유료 전용 보컬 유사도 유료 전용 반주 유…" at bounding box center [656, 241] width 849 height 39
drag, startPoint x: 573, startPoint y: 239, endPoint x: 517, endPoint y: 247, distance: 56.7
click at [517, 247] on div "구간 유사도 43 % 보통 화성 유사도 64 % 아주 높음 리듬 유사도 56 % 높음 탑라인 유사도 유료 전용 보컬 유사도 유료 전용 반주 유…" at bounding box center [656, 241] width 849 height 39
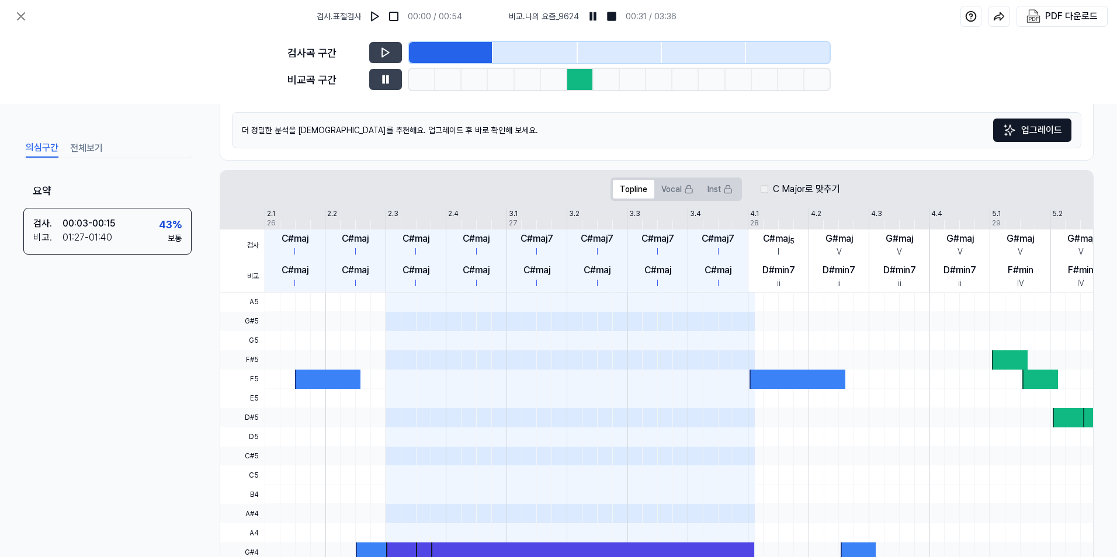
scroll to position [127, 0]
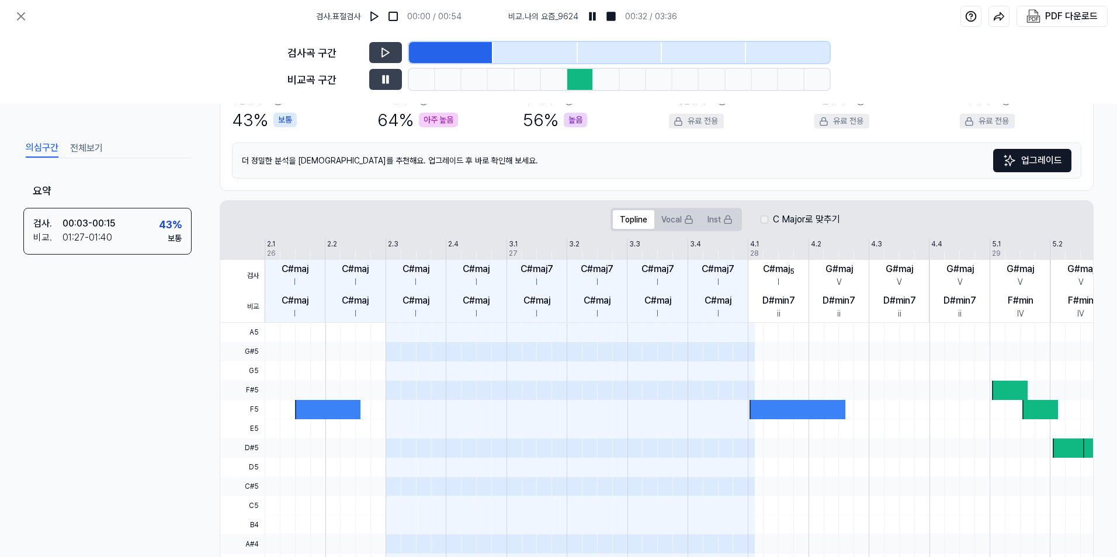
click at [387, 249] on div "검사 비교 2.1 2.2 2.3 2.4 3.1 3.2 3.3 3.4 4.1 4.2 4.3 4.4 5.1 5.2 5.3 5.4 6.1 26 27…" at bounding box center [724, 281] width 1009 height 84
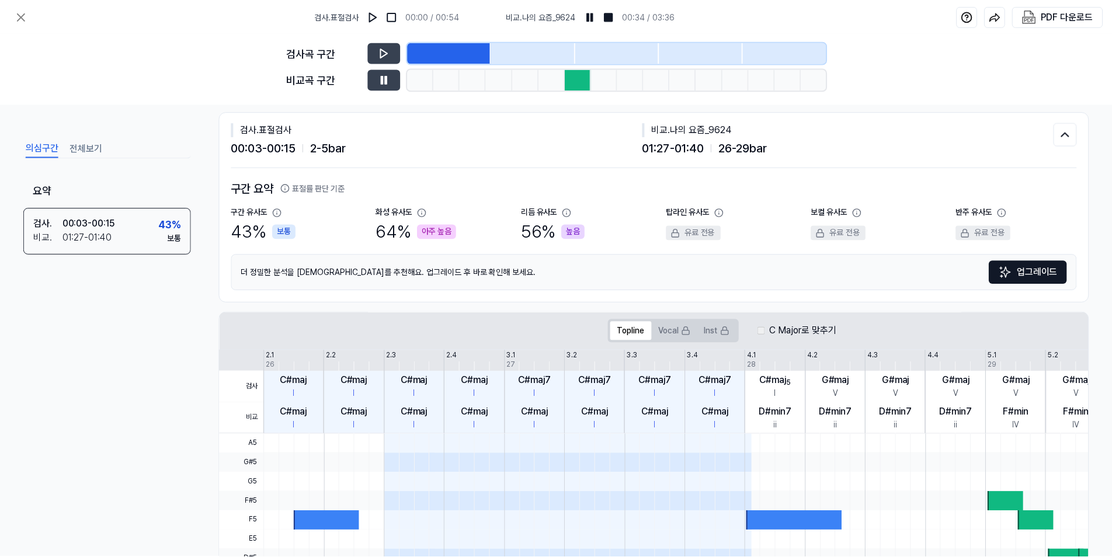
scroll to position [0, 0]
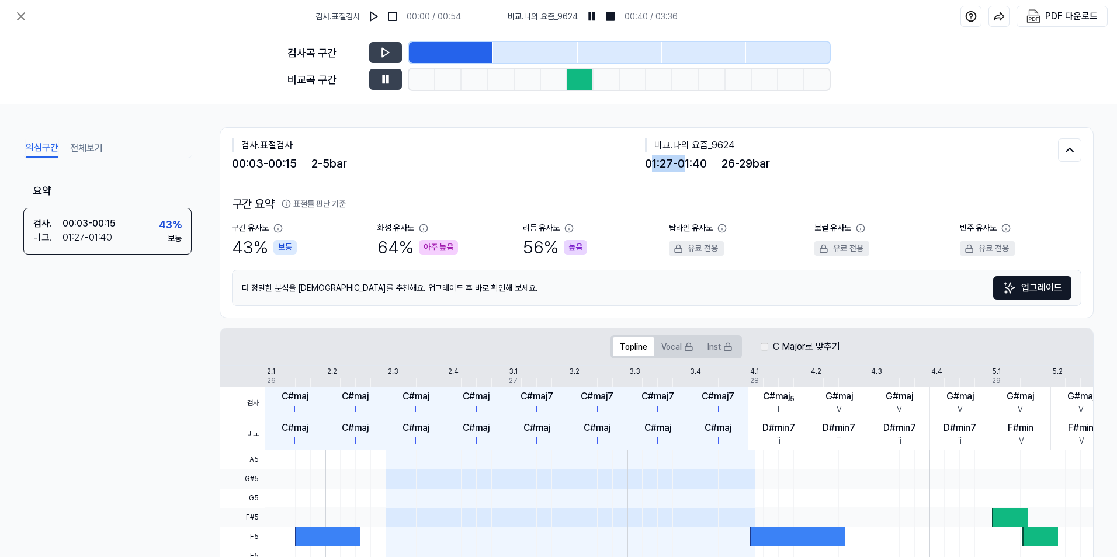
drag, startPoint x: 647, startPoint y: 165, endPoint x: 682, endPoint y: 176, distance: 36.8
click at [682, 176] on div "검사 . 표절검사 00:03 - 00:15 2 - 5 bar 비교 . 나의 요즘_9624 01:27 - 01:40 26 - 29 bar" at bounding box center [656, 155] width 849 height 55
click at [595, 15] on img at bounding box center [593, 17] width 12 height 12
click at [22, 17] on icon at bounding box center [21, 16] width 7 height 7
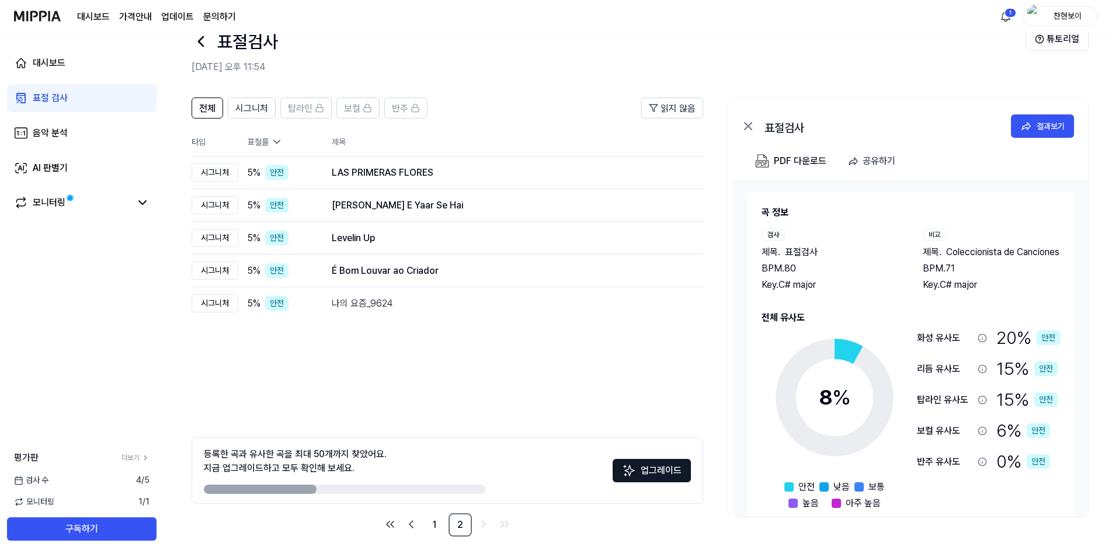
scroll to position [32, 0]
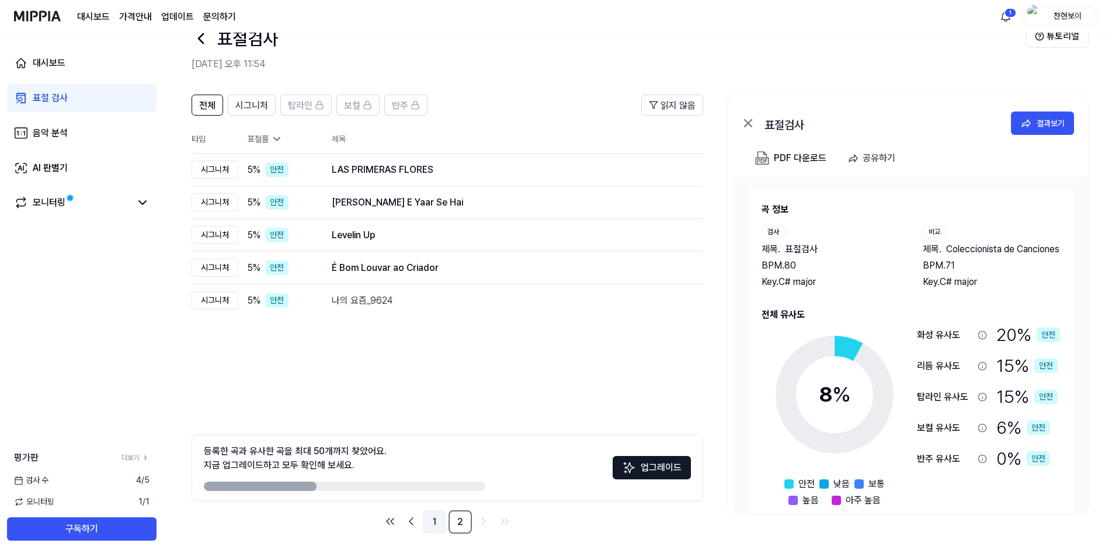
click at [433, 519] on link "1" at bounding box center [434, 521] width 23 height 23
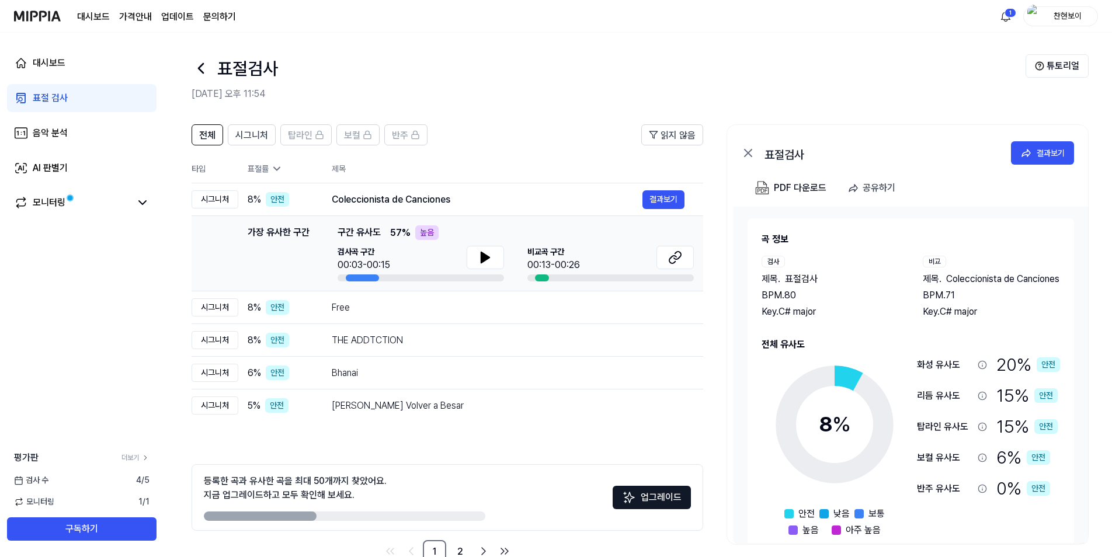
scroll to position [0, 0]
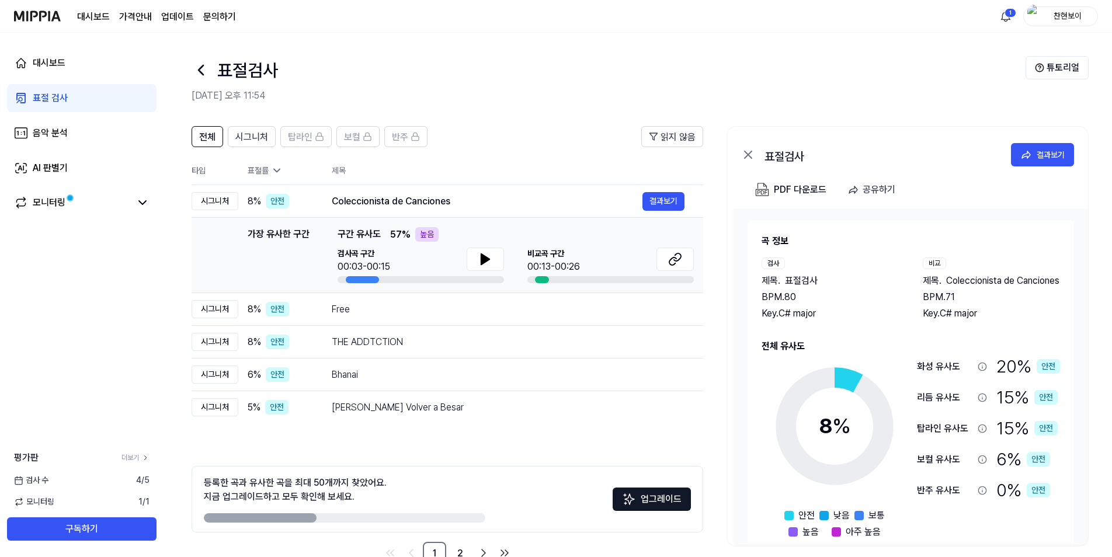
click at [742, 157] on icon at bounding box center [748, 155] width 14 height 14
